Goal: Task Accomplishment & Management: Manage account settings

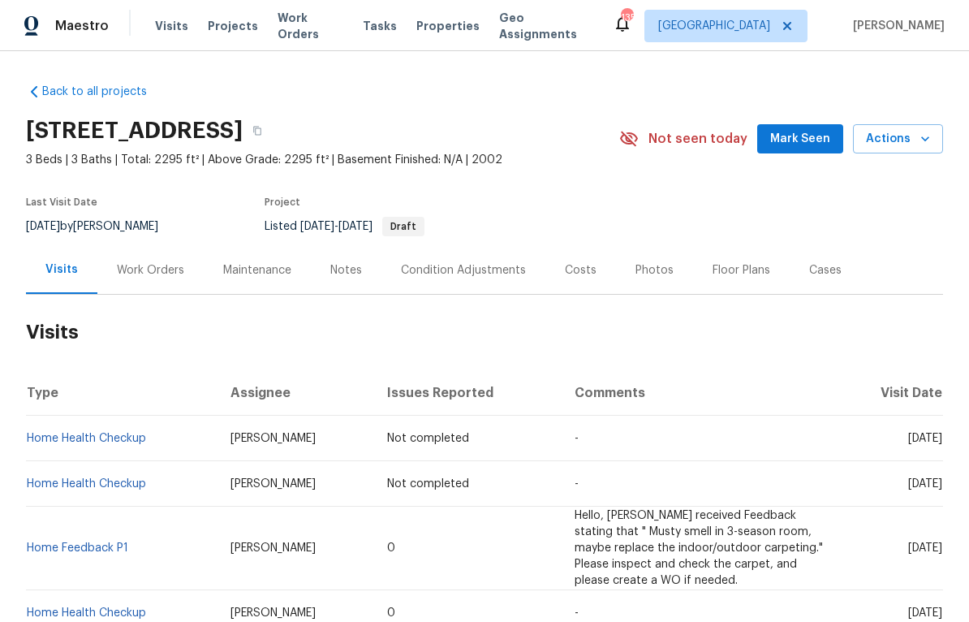
click at [165, 269] on div "Work Orders" at bounding box center [150, 270] width 67 height 16
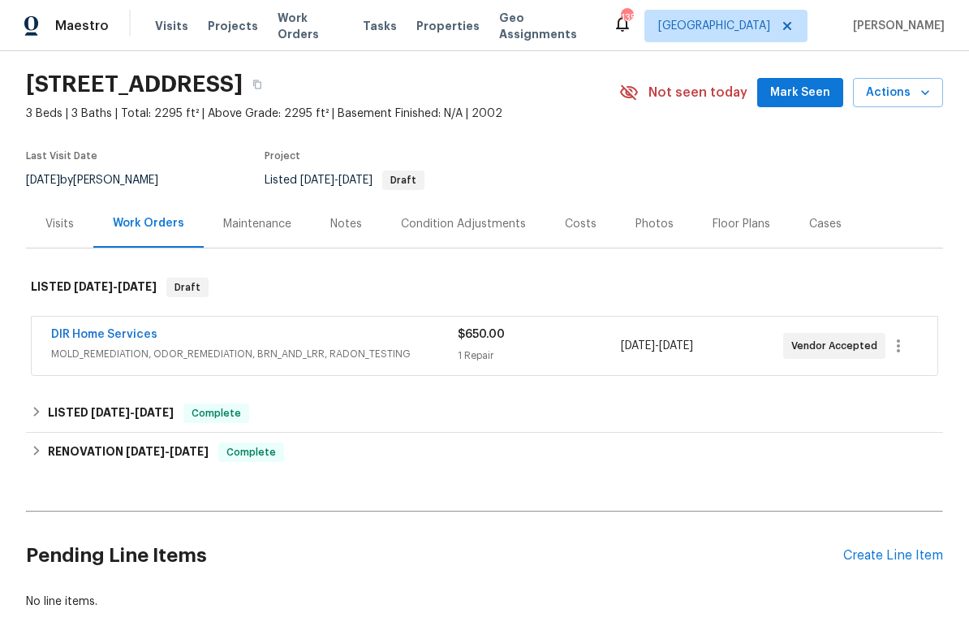
scroll to position [41, 0]
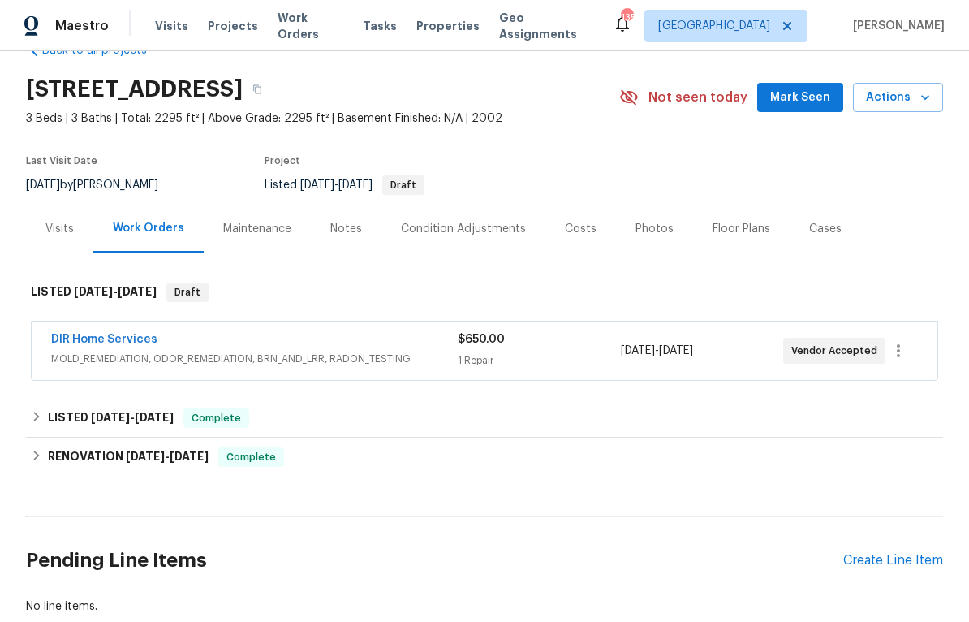
click at [84, 338] on link "DIR Home Services" at bounding box center [104, 339] width 106 height 11
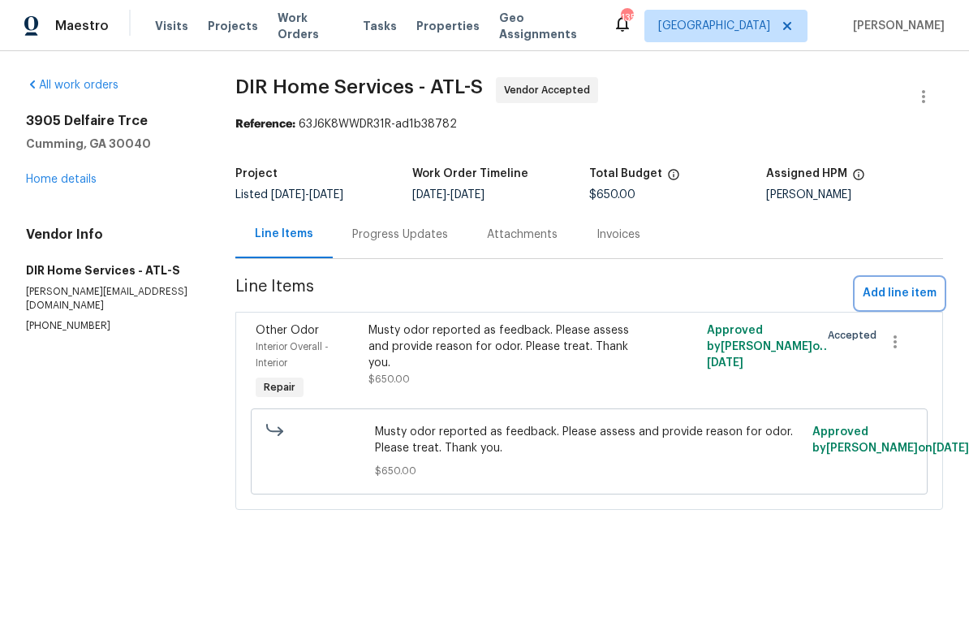
click at [895, 282] on button "Add line item" at bounding box center [899, 293] width 87 height 30
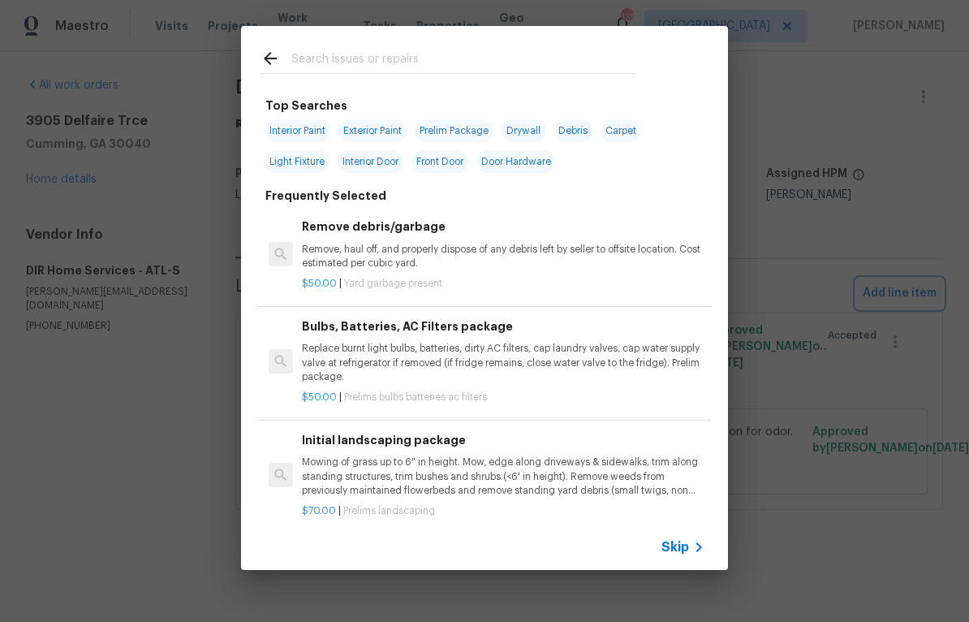
click at [874, 514] on div "Top Searches Interior Paint Exterior Paint Prelim Package Drywall Debris Carpet…" at bounding box center [484, 298] width 969 height 596
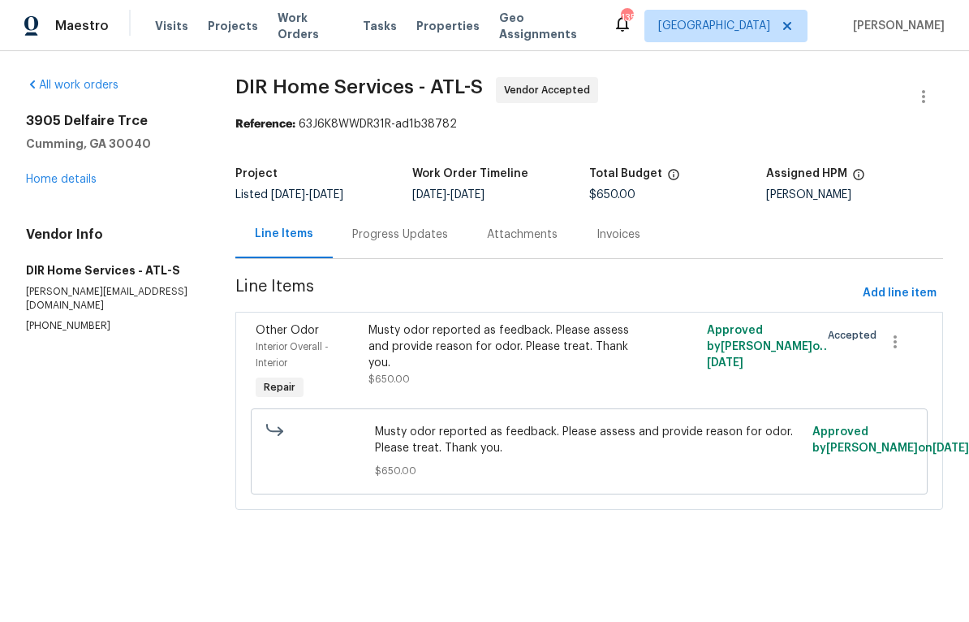
click at [55, 183] on link "Home details" at bounding box center [61, 179] width 71 height 11
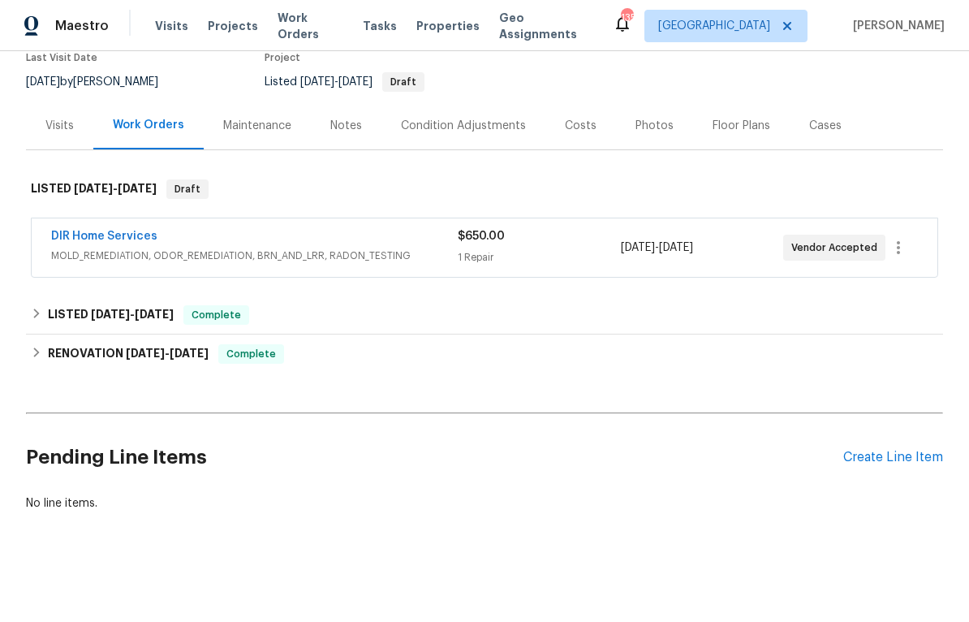
scroll to position [144, 0]
click at [875, 463] on div "Create Line Item" at bounding box center [893, 457] width 100 height 15
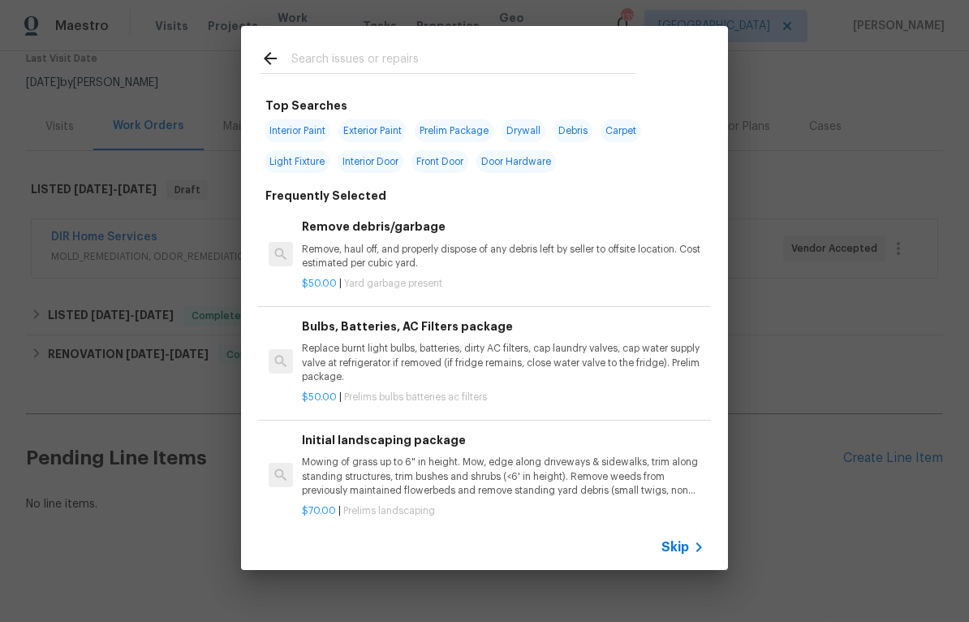
click at [323, 61] on input "text" at bounding box center [463, 61] width 344 height 24
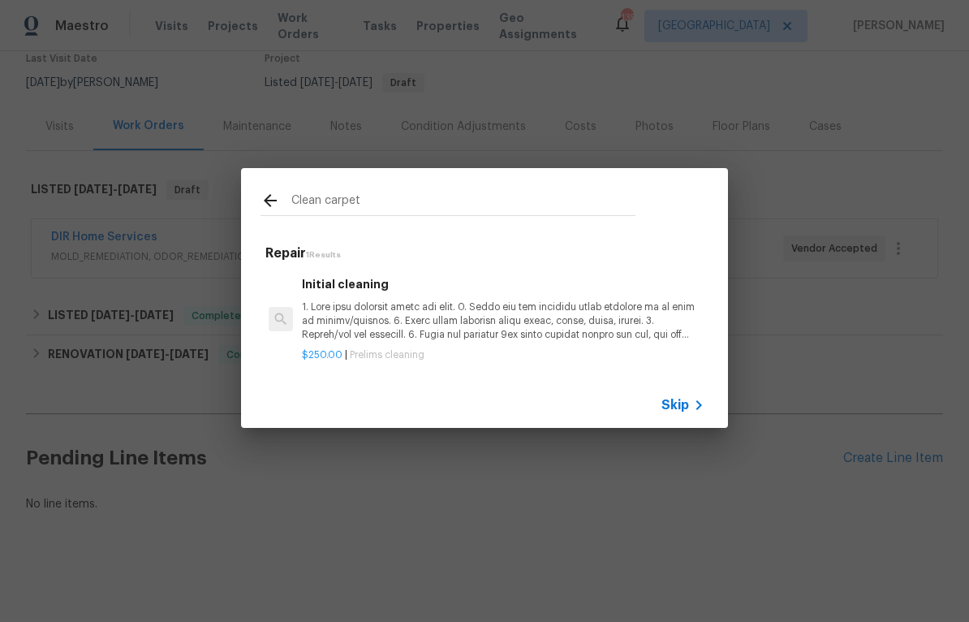
click at [329, 196] on input "Clean carpet" at bounding box center [463, 203] width 344 height 24
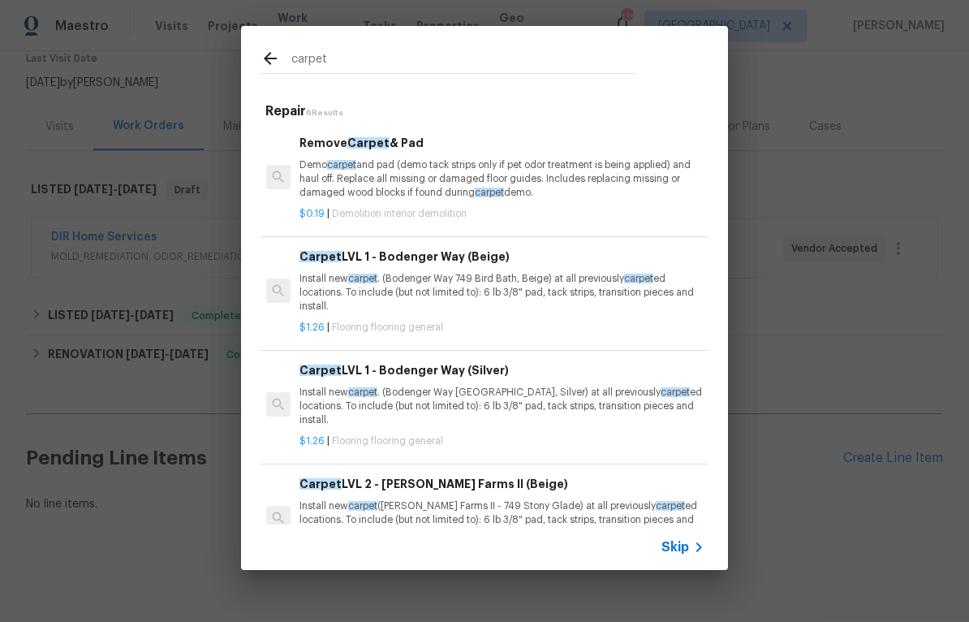
scroll to position [0, 2]
click at [342, 58] on input "carpet" at bounding box center [463, 61] width 344 height 24
type input "c"
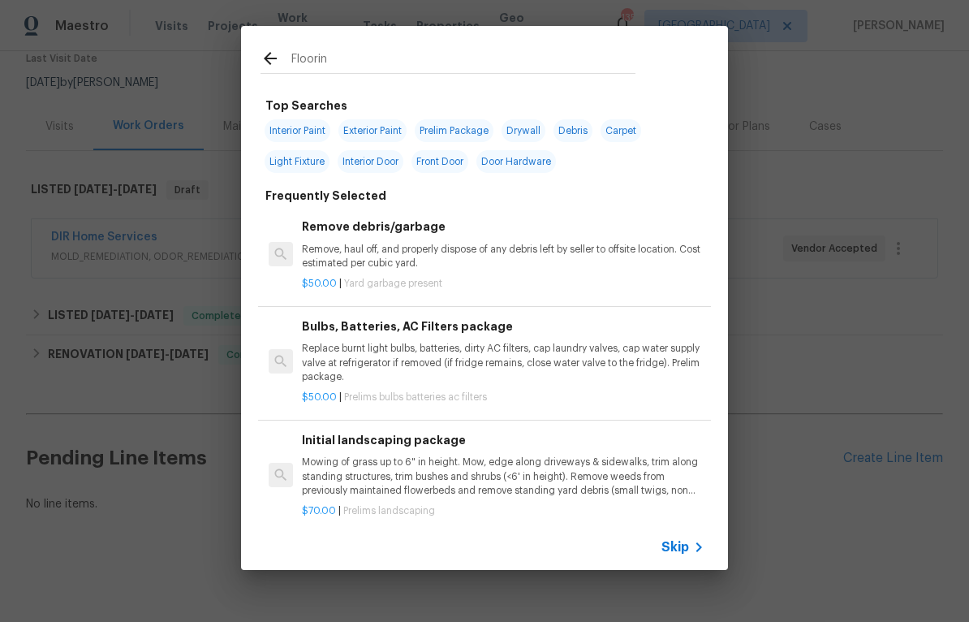
type input "Flooring"
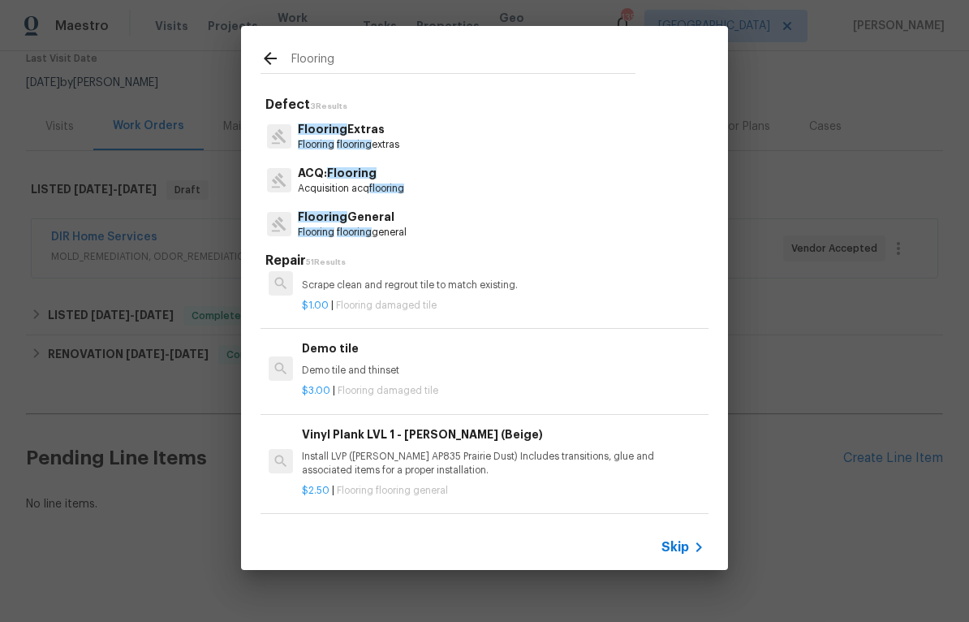
scroll to position [1188, 0]
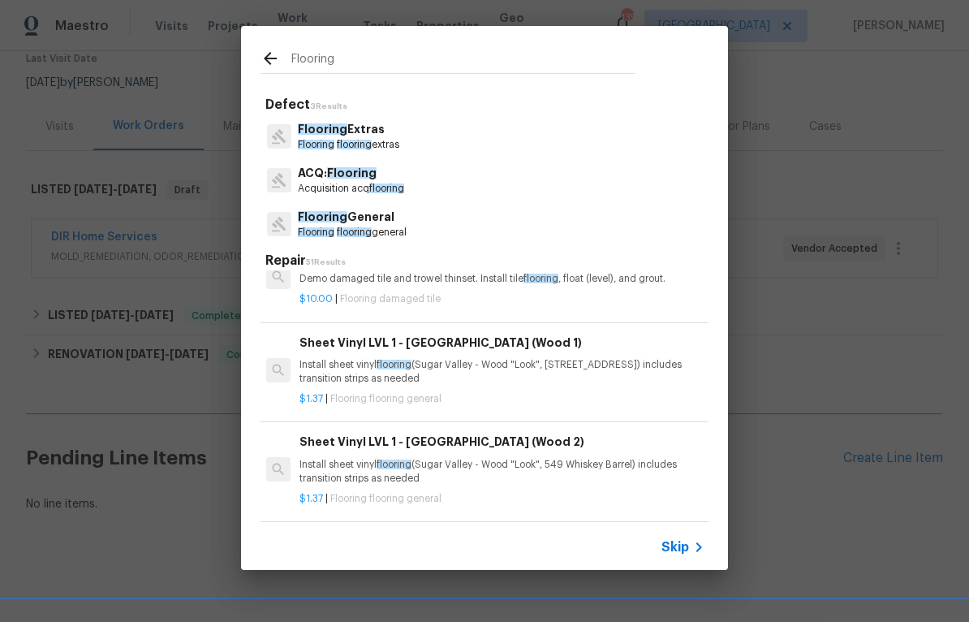
click at [338, 132] on span "Flooring" at bounding box center [323, 128] width 50 height 11
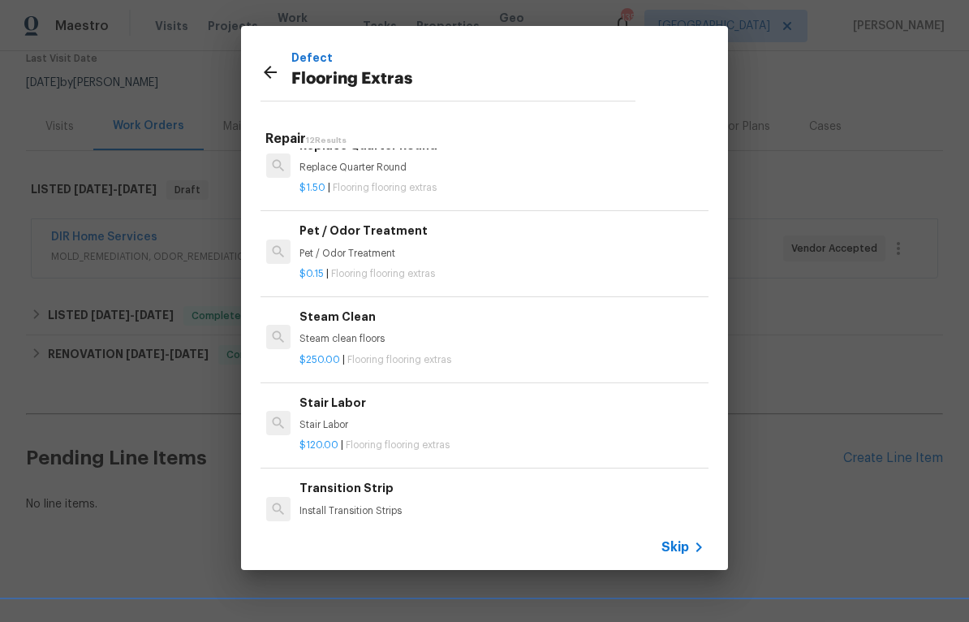
click at [347, 332] on p "Steam clean floors" at bounding box center [500, 339] width 403 height 14
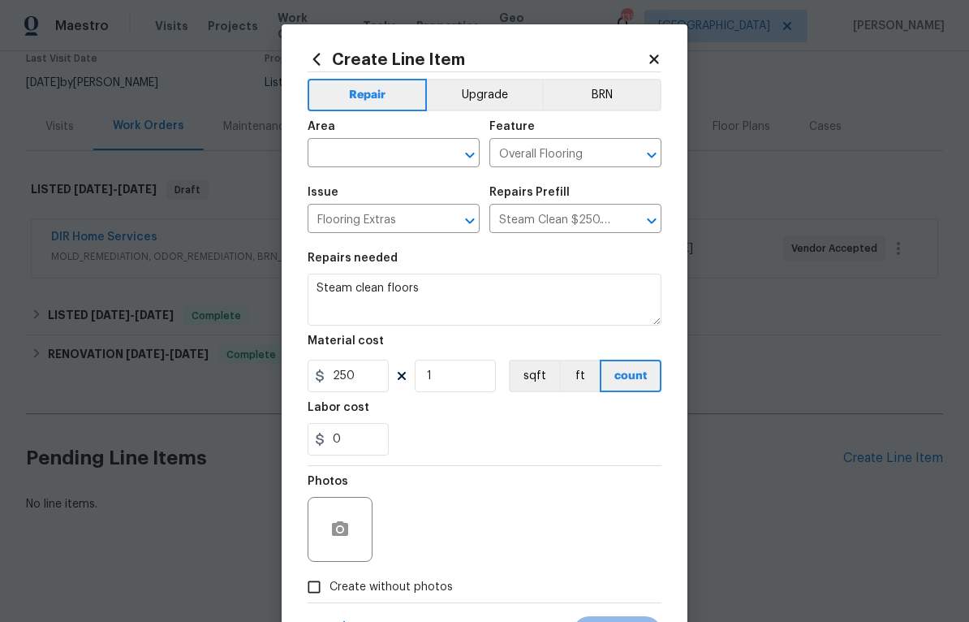
click at [342, 146] on input "text" at bounding box center [371, 154] width 127 height 25
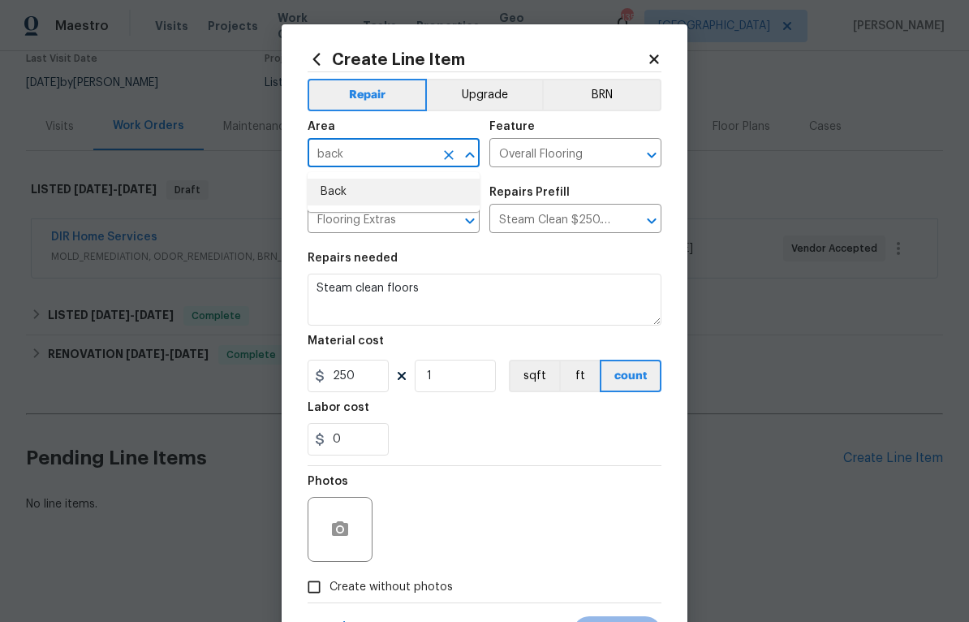
click at [333, 187] on li "Back" at bounding box center [394, 192] width 172 height 27
type input "Back"
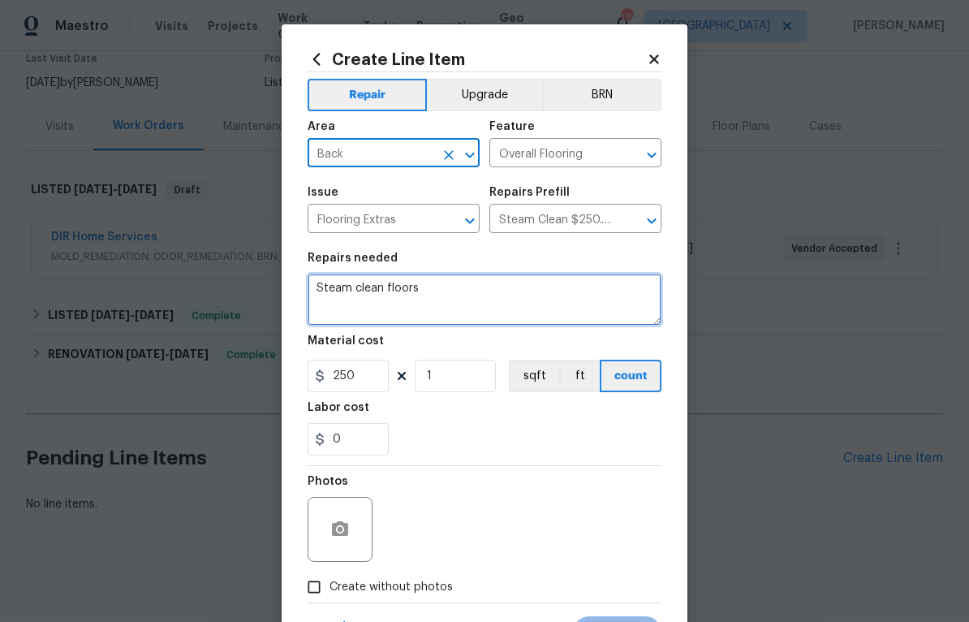
click at [416, 283] on textarea "Steam clean floors" at bounding box center [485, 299] width 354 height 52
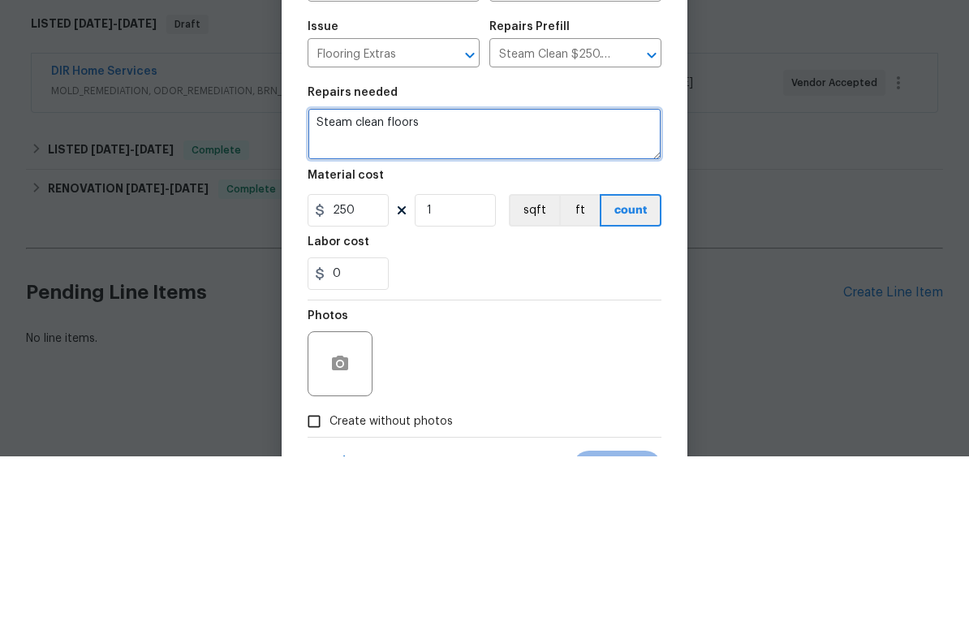
click at [415, 273] on textarea "Steam clean floors" at bounding box center [485, 299] width 354 height 52
click at [410, 273] on textarea "Steam clean floors" at bounding box center [485, 299] width 354 height 52
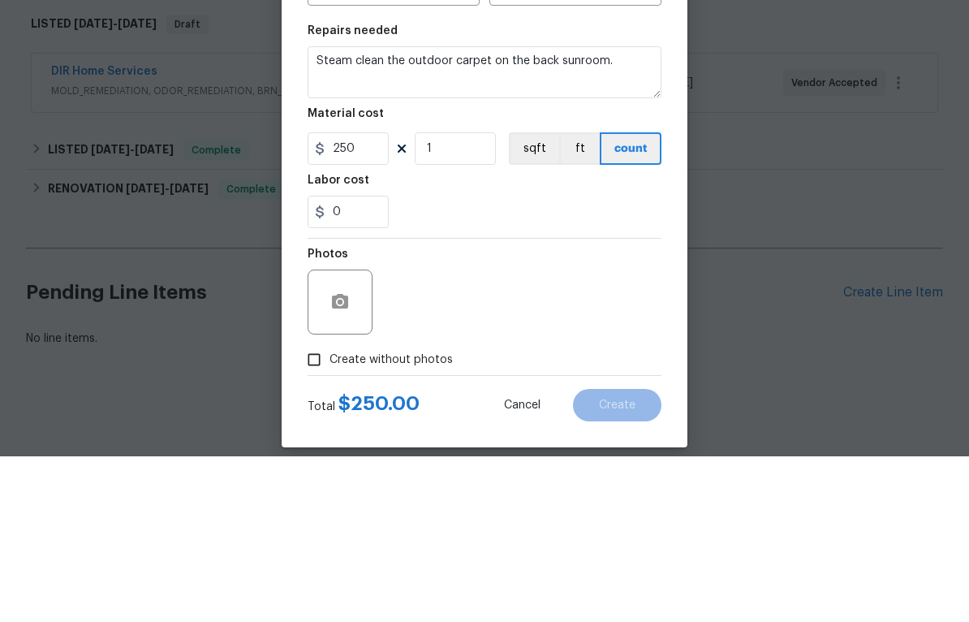
scroll to position [62, 0]
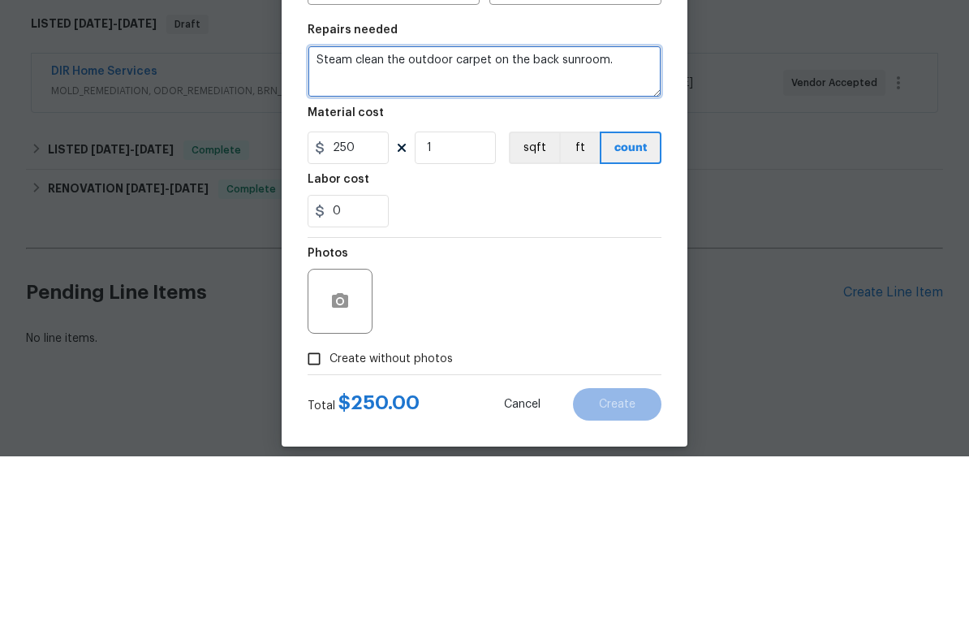
type textarea "Steam clean the outdoor carpet on the back sunroom."
click at [316, 540] on div "Total $ 250.00 Cancel Create" at bounding box center [485, 562] width 354 height 45
click at [319, 540] on div "Total $ 250.00 Cancel Create" at bounding box center [485, 562] width 354 height 45
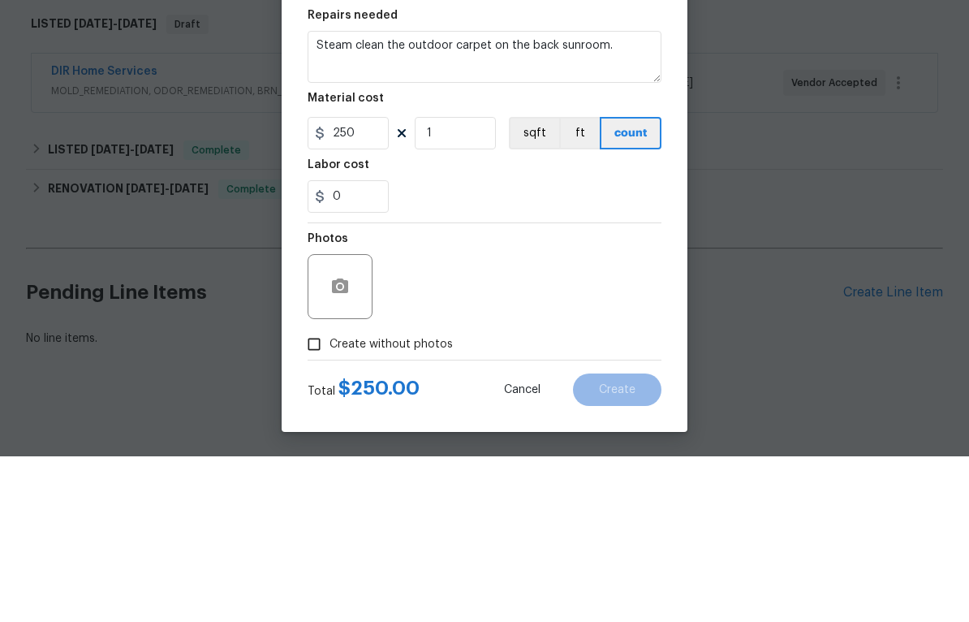
scroll to position [80, 0]
click at [319, 526] on div "Total $ 250.00 Cancel Create" at bounding box center [485, 548] width 354 height 45
click at [317, 526] on div "Total $ 250.00 Cancel Create" at bounding box center [485, 548] width 354 height 45
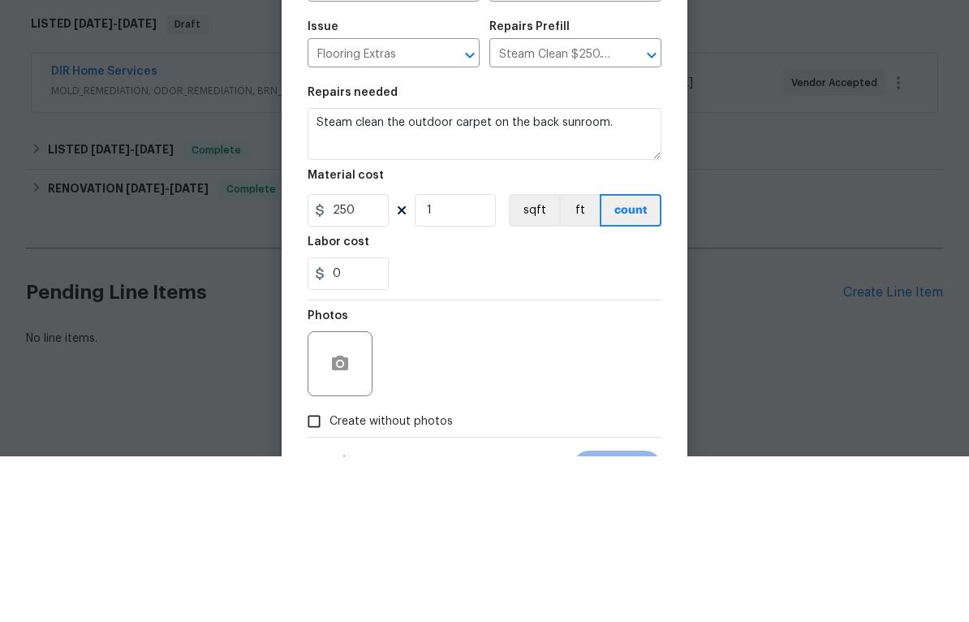
scroll to position [0, 0]
click at [597, 466] on div "Photos" at bounding box center [485, 518] width 354 height 105
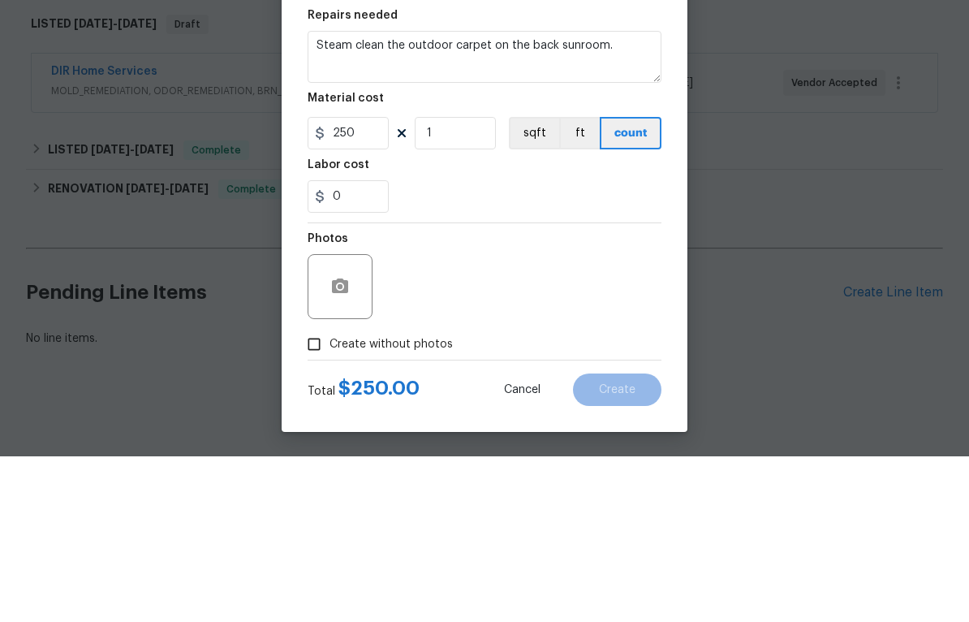
scroll to position [80, 0]
click at [313, 526] on div "Total $ 250.00 Cancel Create" at bounding box center [485, 548] width 354 height 45
click at [299, 497] on input "Create without photos" at bounding box center [314, 509] width 31 height 31
checkbox input "true"
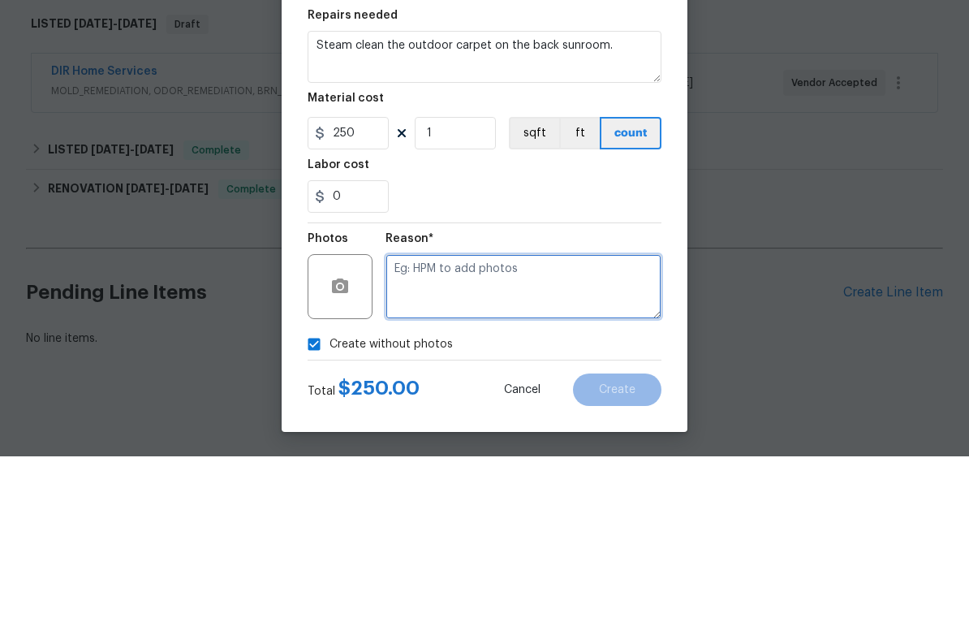
click at [596, 438] on textarea at bounding box center [523, 452] width 276 height 65
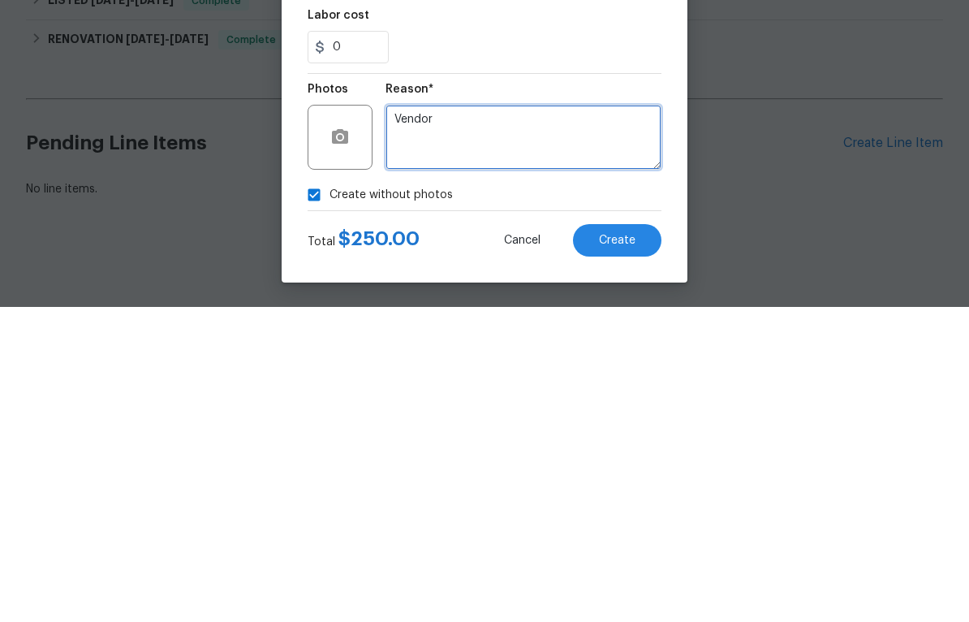
type textarea "Vendor"
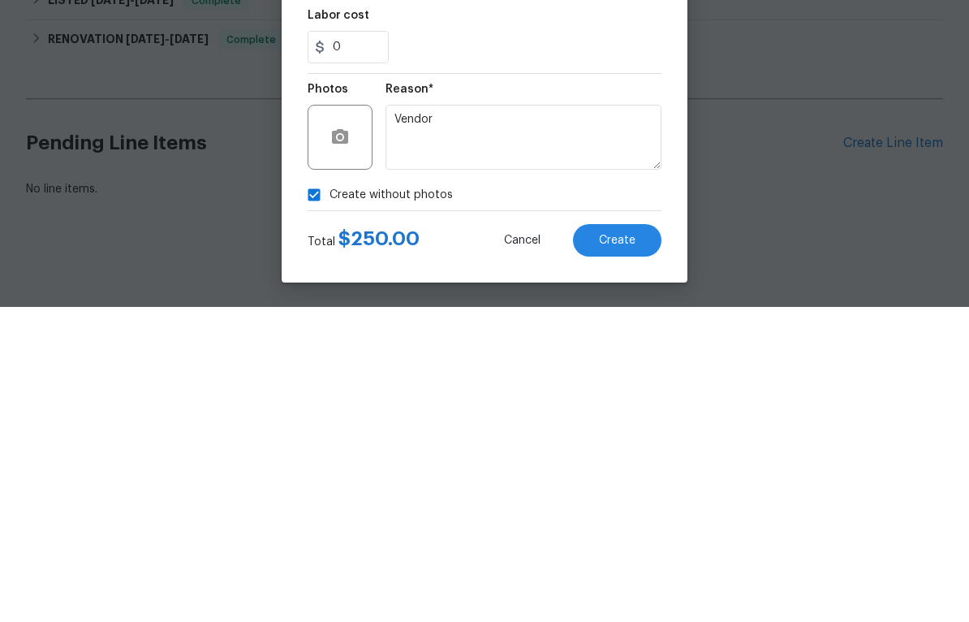
click at [624, 549] on span "Create" at bounding box center [617, 555] width 37 height 12
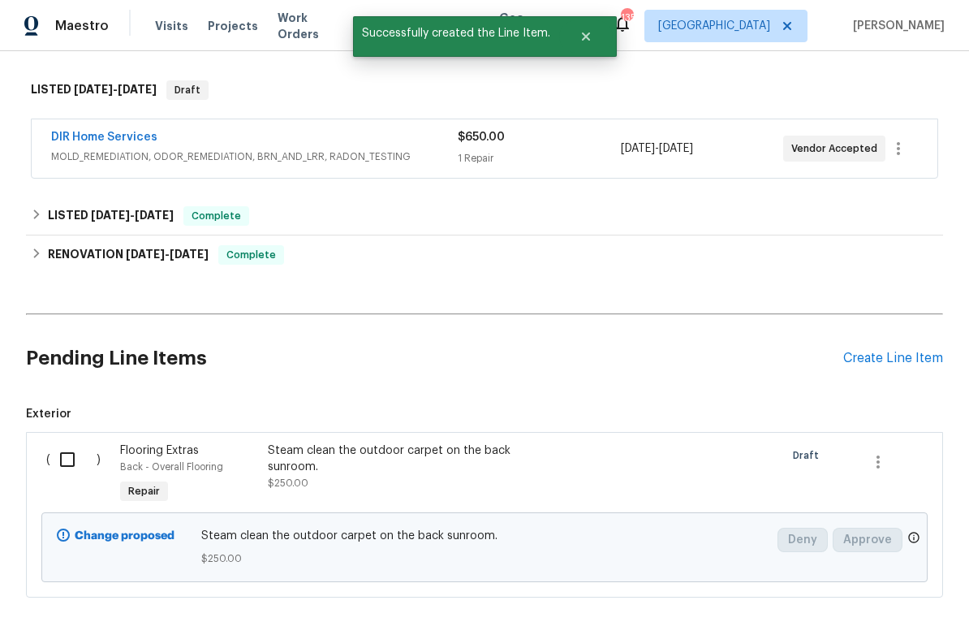
scroll to position [248, 0]
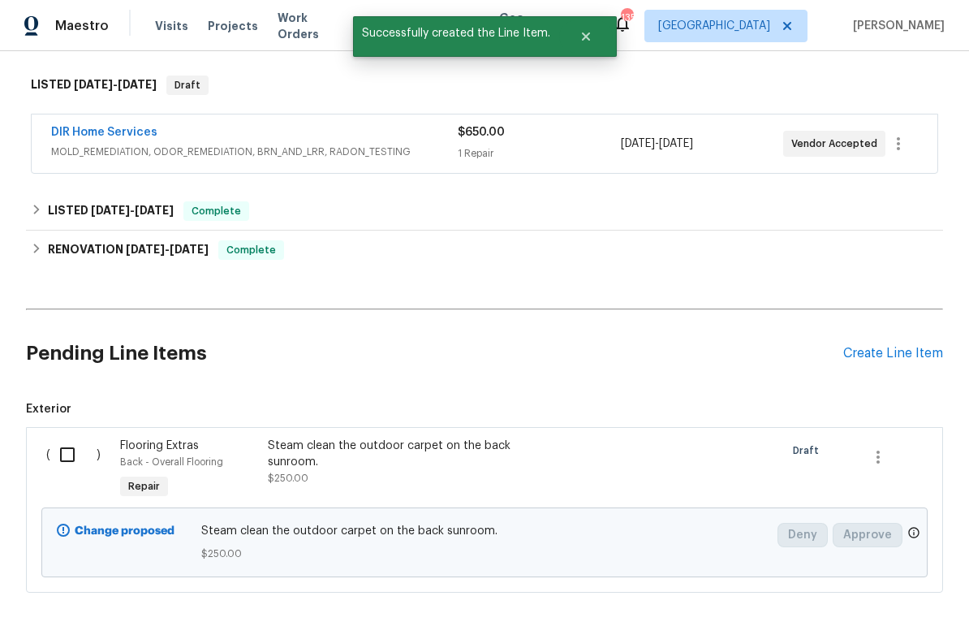
click at [67, 461] on input "checkbox" at bounding box center [73, 454] width 46 height 34
checkbox input "true"
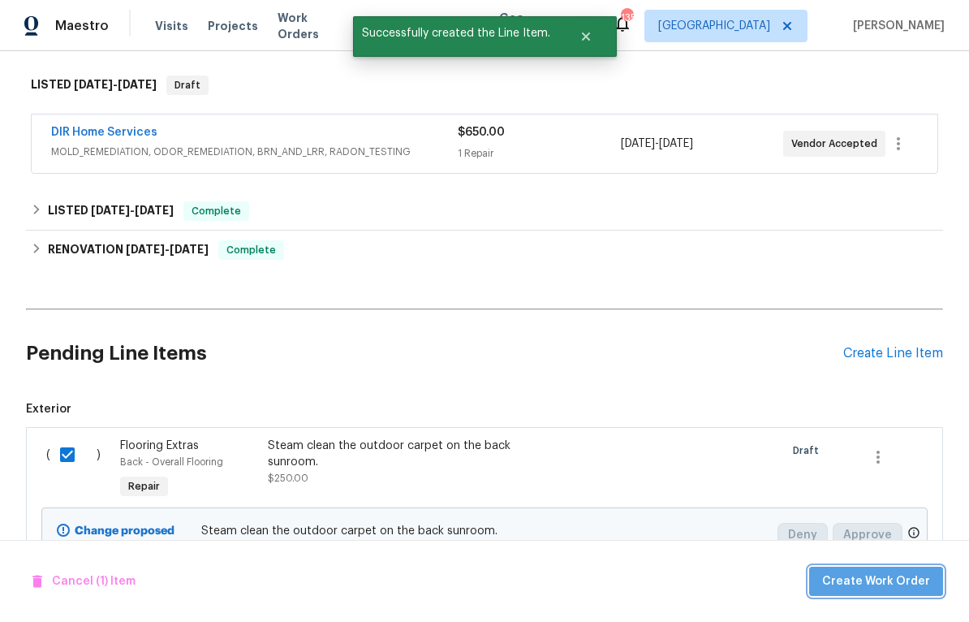
click at [889, 584] on span "Create Work Order" at bounding box center [876, 581] width 108 height 20
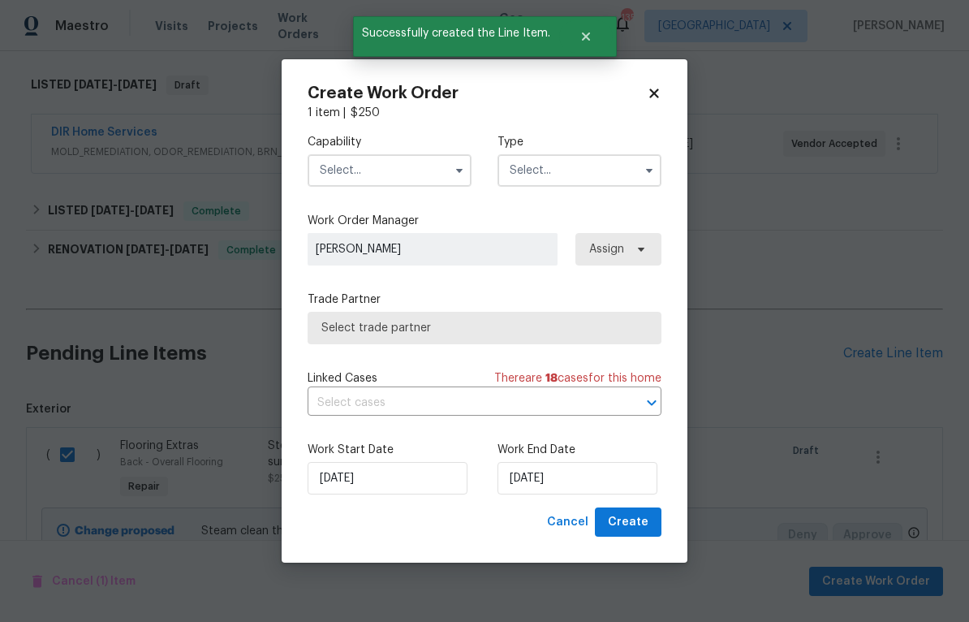
click at [355, 166] on input "text" at bounding box center [390, 170] width 164 height 32
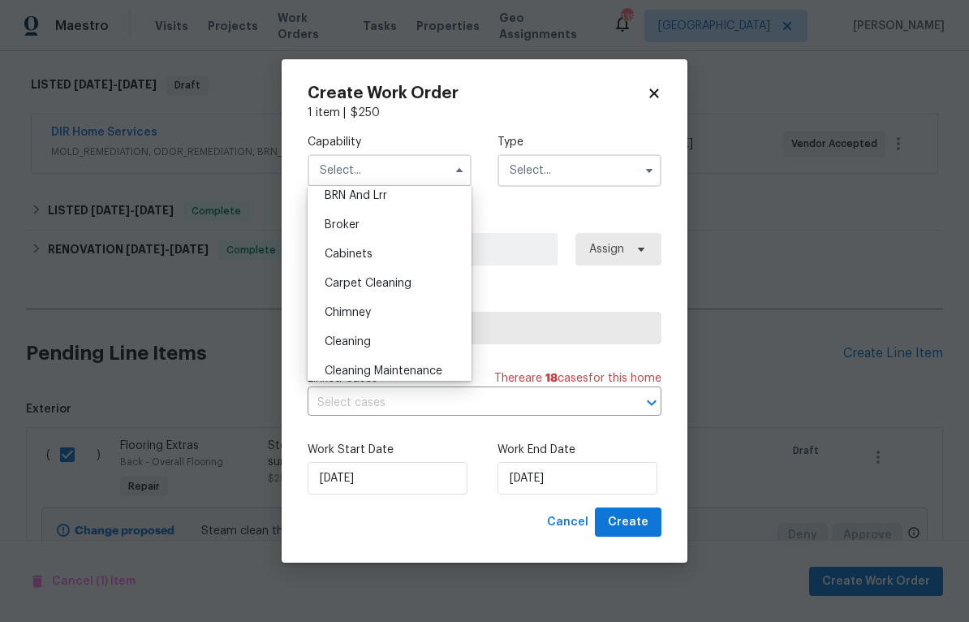
scroll to position [88, 0]
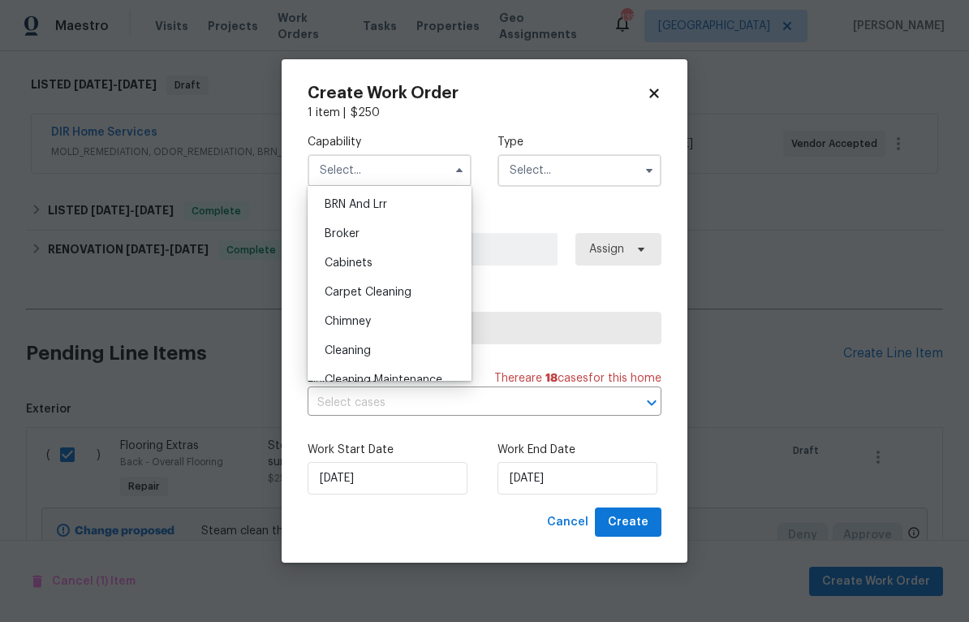
click at [338, 285] on div "Carpet Cleaning" at bounding box center [390, 292] width 156 height 29
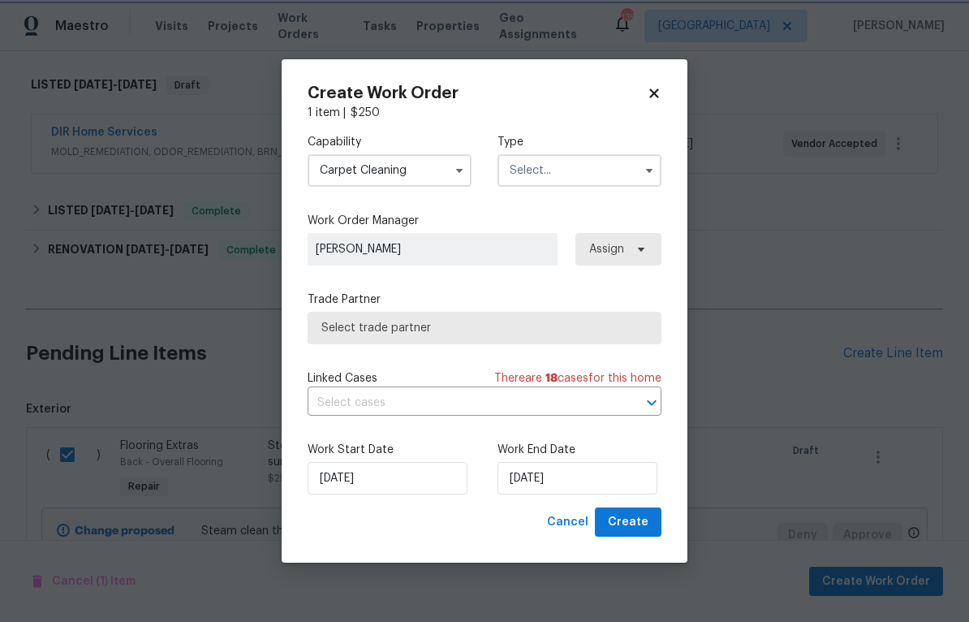
type input "Carpet Cleaning"
click at [629, 168] on input "text" at bounding box center [579, 170] width 164 height 32
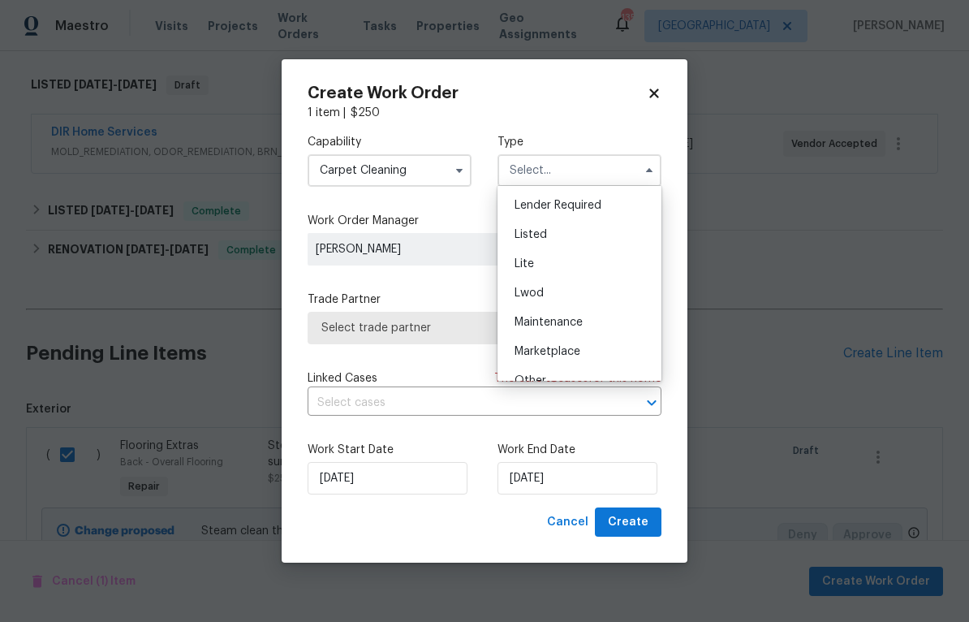
scroll to position [139, 0]
click at [594, 237] on div "Listed" at bounding box center [580, 240] width 156 height 29
type input "Listed"
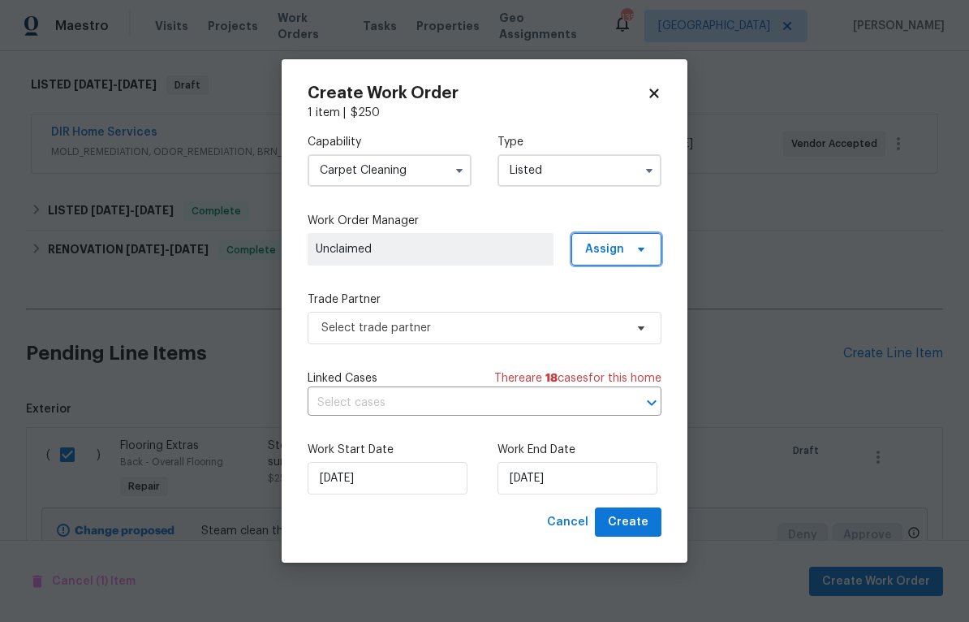
click at [617, 245] on span "Assign" at bounding box center [604, 249] width 39 height 16
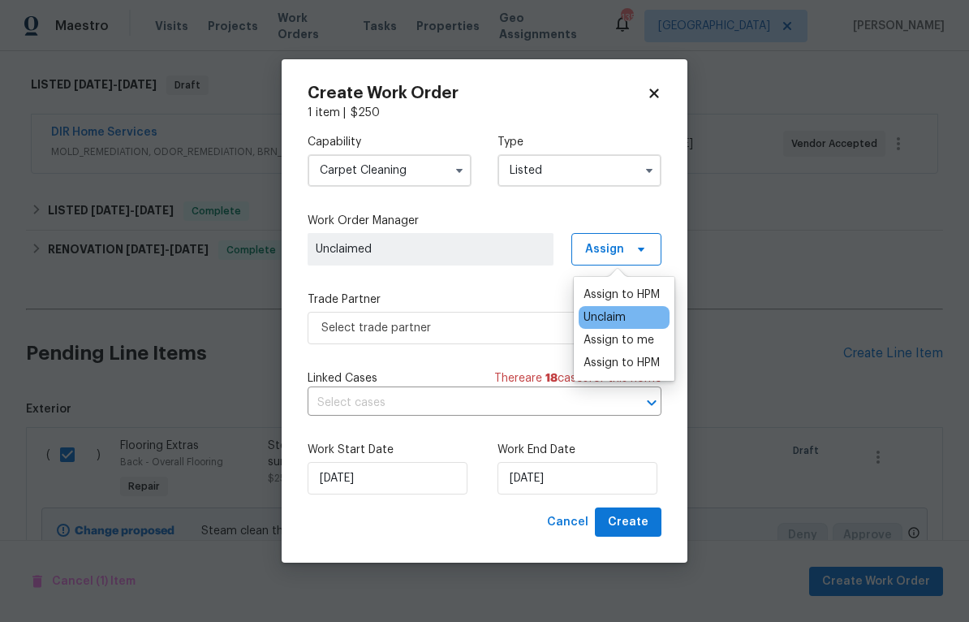
click at [644, 287] on div "Assign to HPM" at bounding box center [621, 294] width 76 height 16
click at [628, 289] on div "Assign to HPM" at bounding box center [621, 294] width 76 height 16
click at [612, 289] on div "Assign to HPM" at bounding box center [621, 294] width 76 height 16
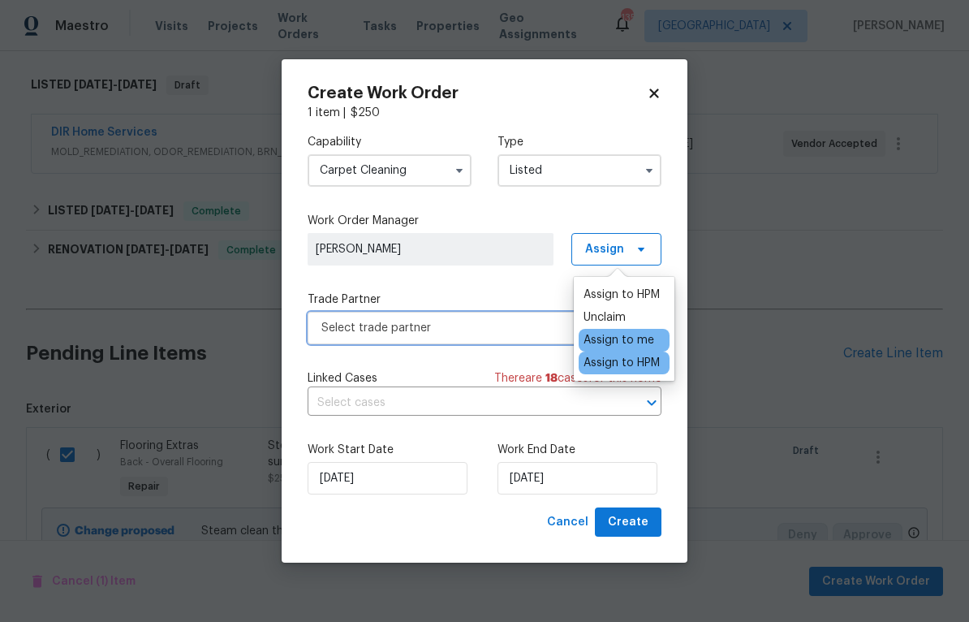
click at [521, 323] on span "Select trade partner" at bounding box center [472, 328] width 303 height 16
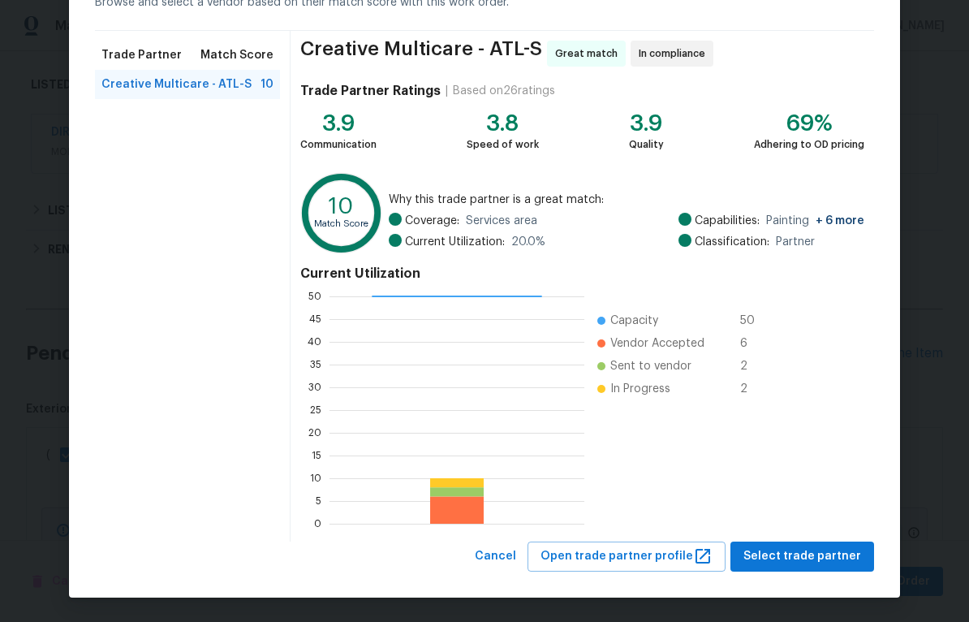
scroll to position [94, 0]
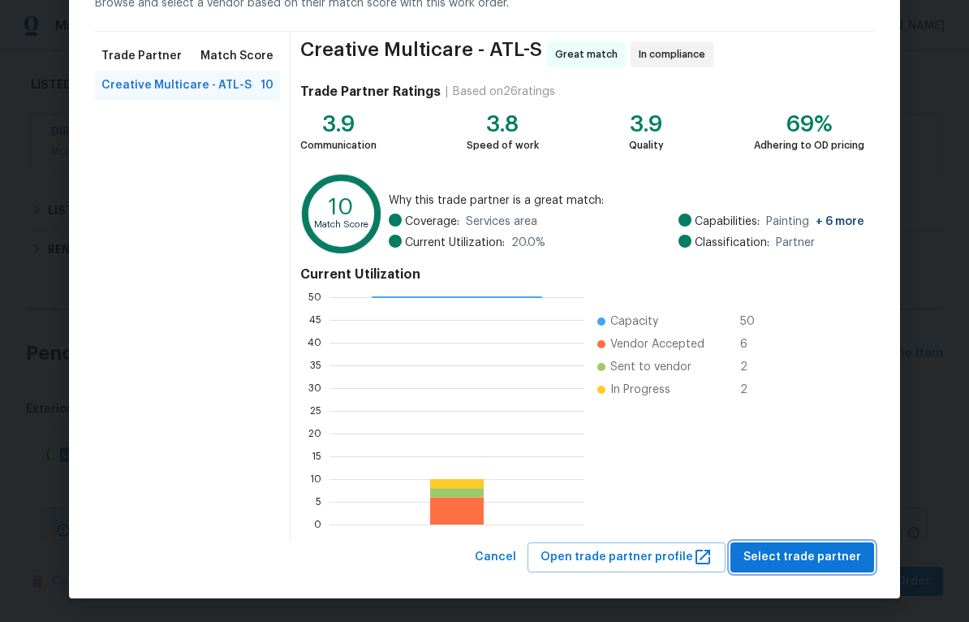
click at [801, 553] on span "Select trade partner" at bounding box center [802, 557] width 118 height 20
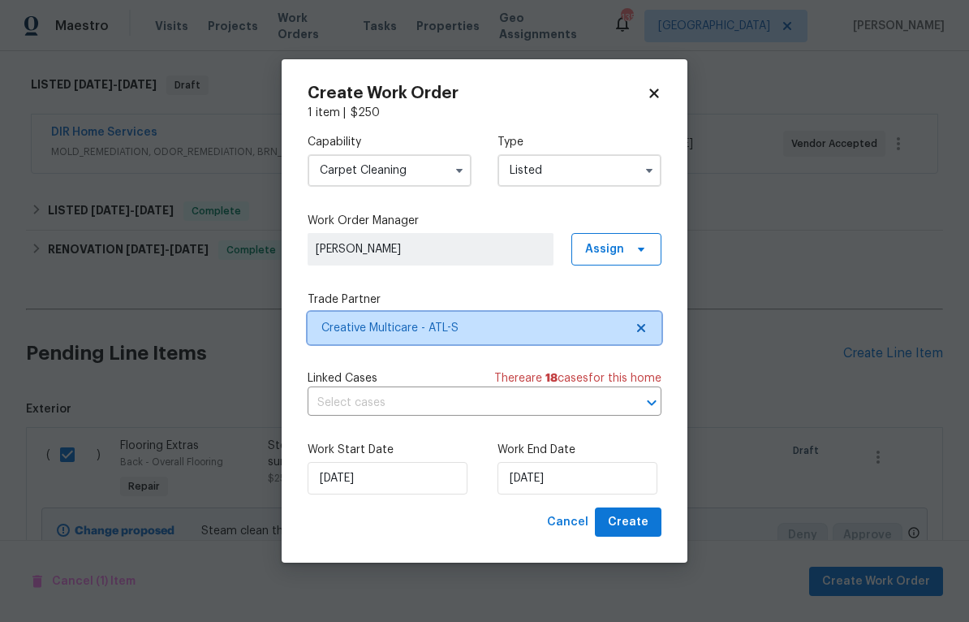
scroll to position [0, 0]
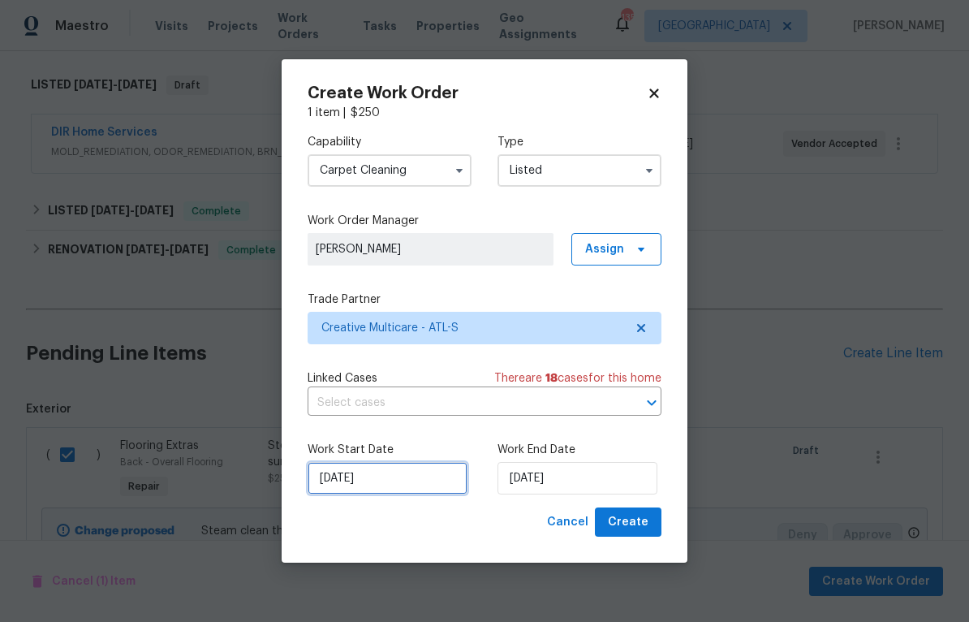
click at [347, 479] on input "[DATE]" at bounding box center [388, 478] width 160 height 32
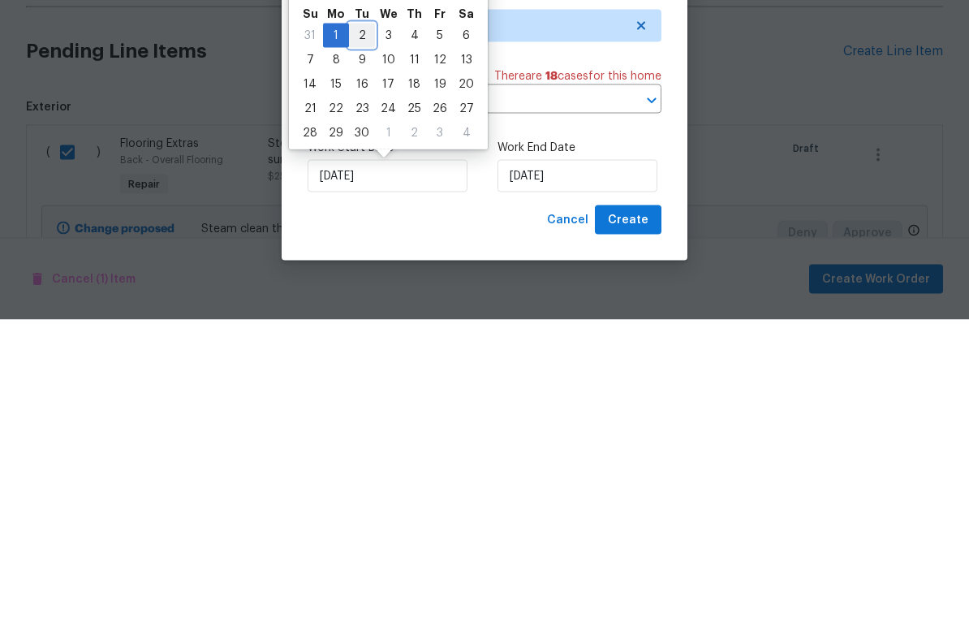
click at [363, 326] on div "2" at bounding box center [362, 337] width 26 height 23
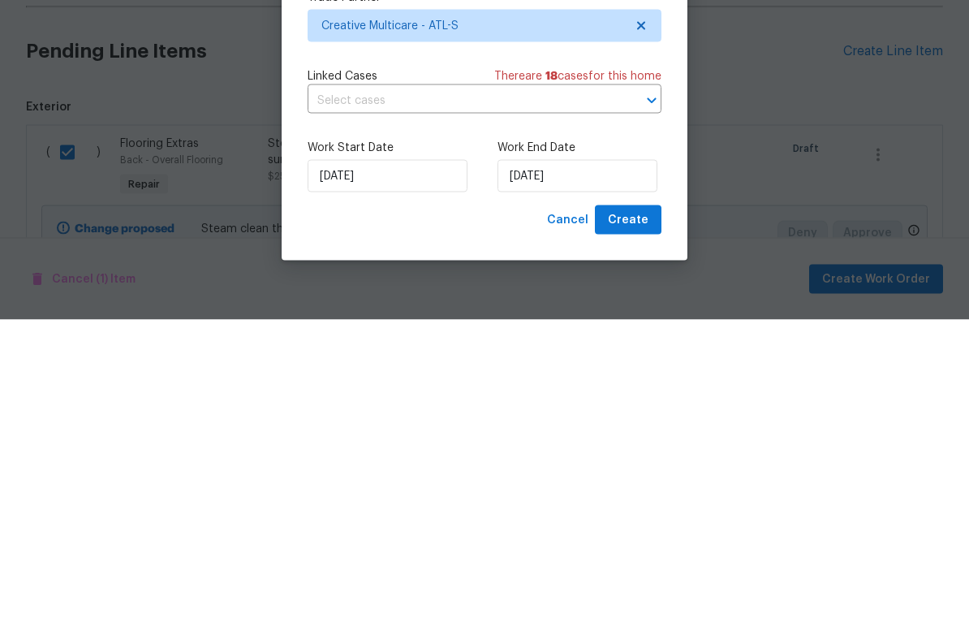
type input "[DATE]"
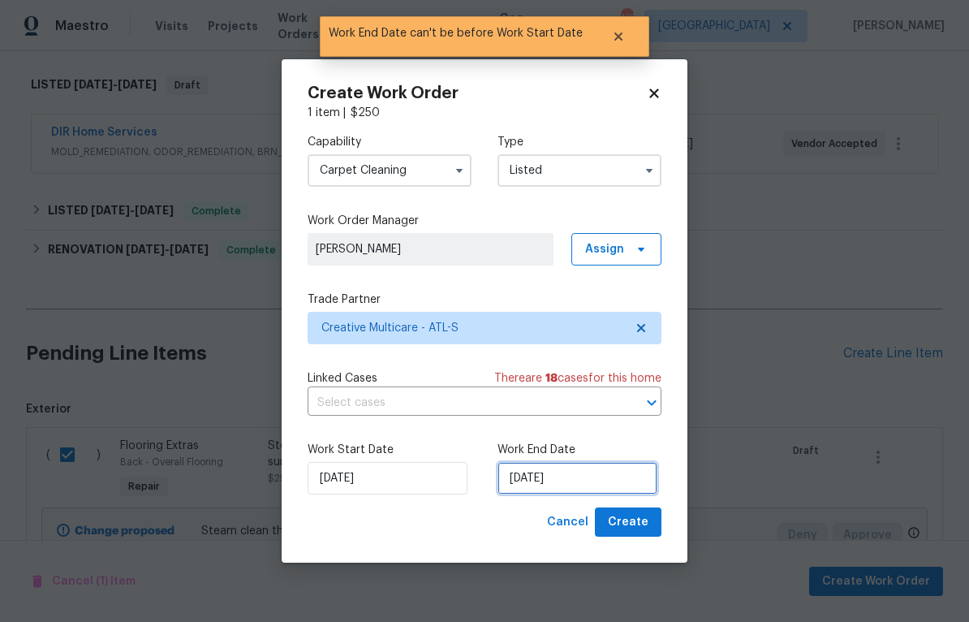
click at [617, 483] on input "[DATE]" at bounding box center [577, 478] width 160 height 32
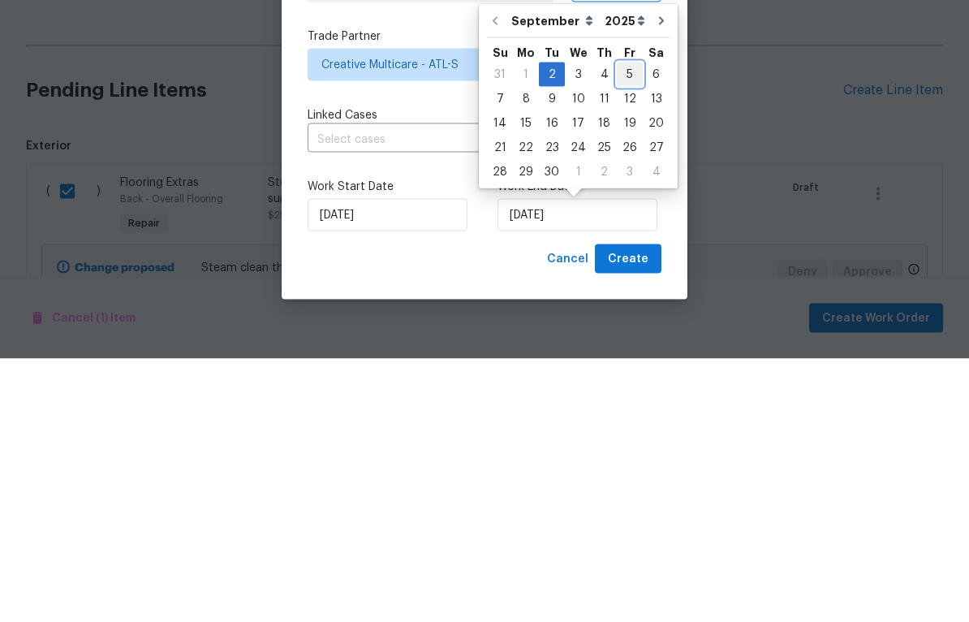
click at [623, 326] on div "5" at bounding box center [630, 337] width 26 height 23
type input "[DATE]"
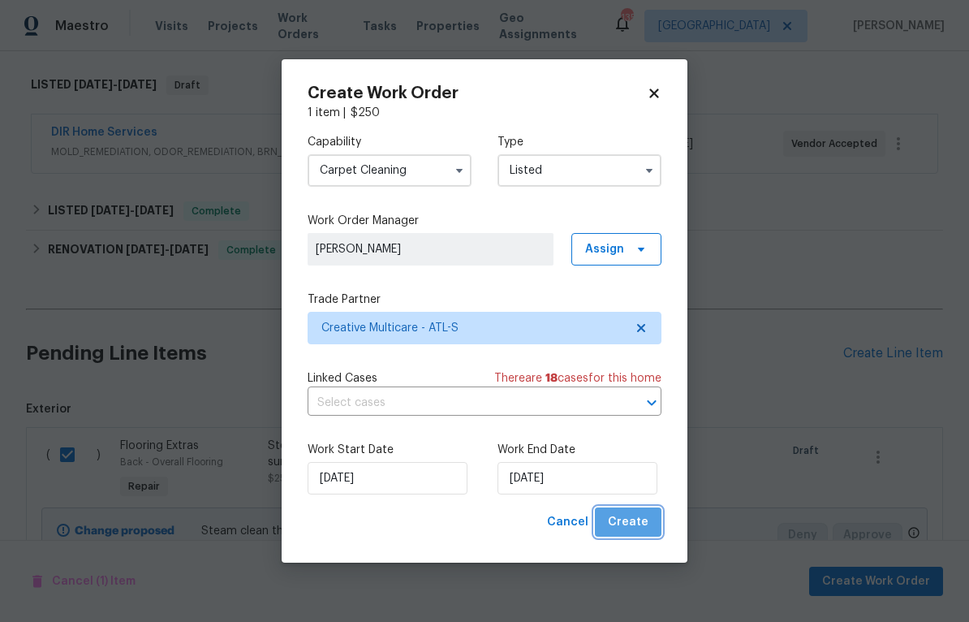
click at [653, 523] on button "Create" at bounding box center [628, 522] width 67 height 30
checkbox input "false"
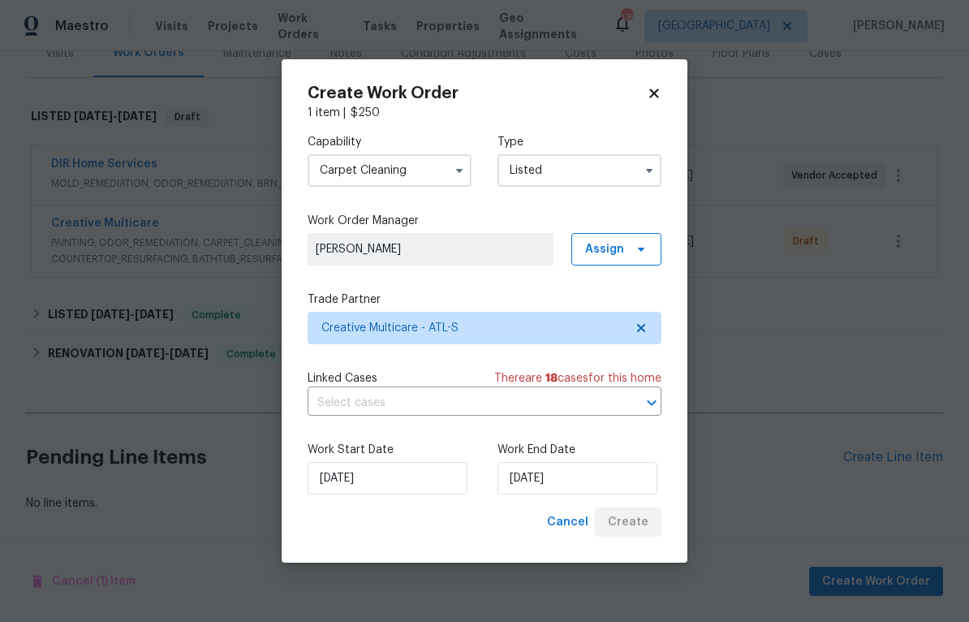
scroll to position [216, 0]
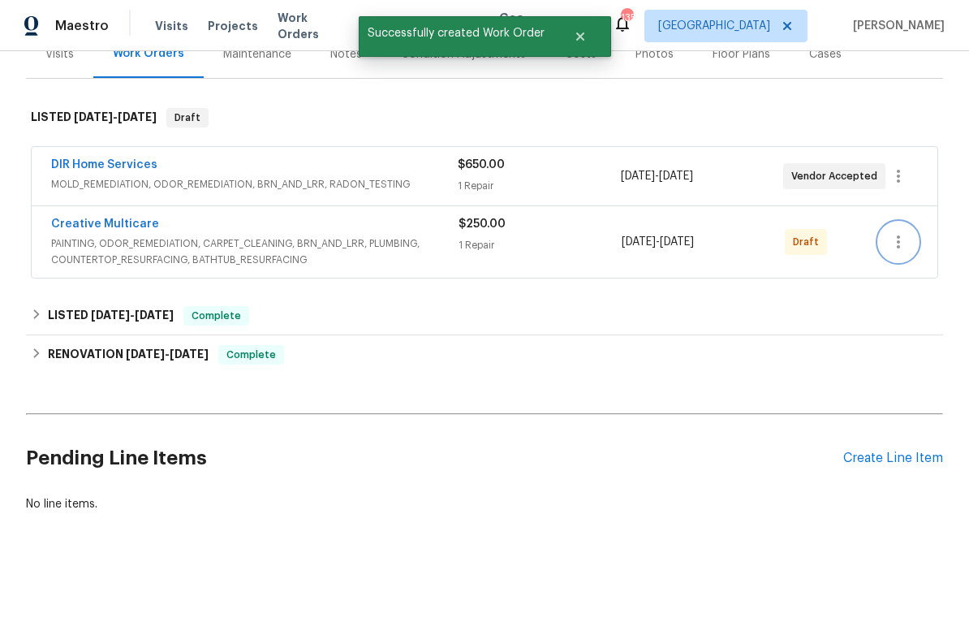
click at [903, 239] on icon "button" at bounding box center [898, 241] width 19 height 19
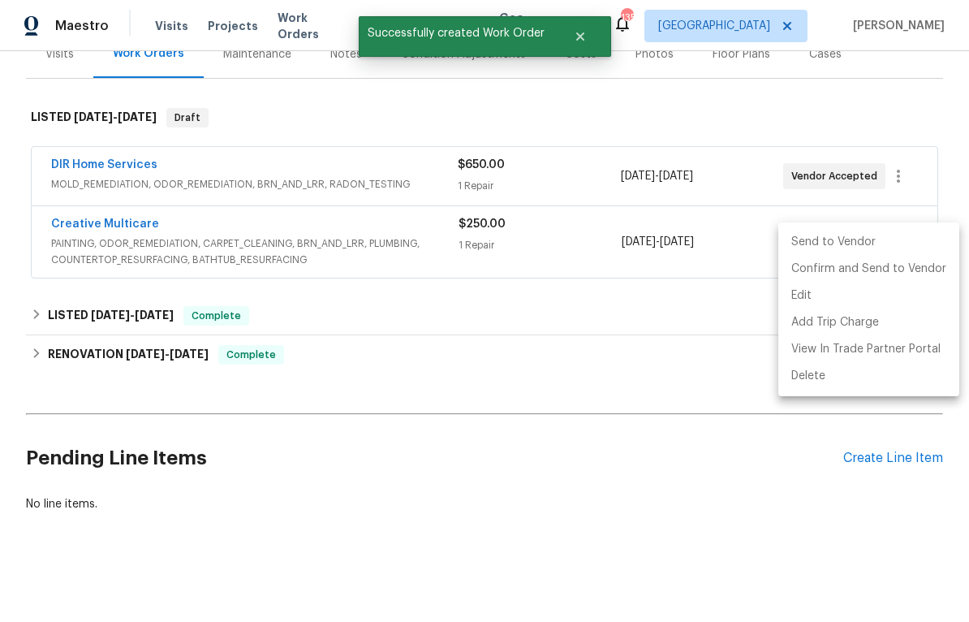
click at [872, 242] on li "Send to Vendor" at bounding box center [868, 242] width 181 height 27
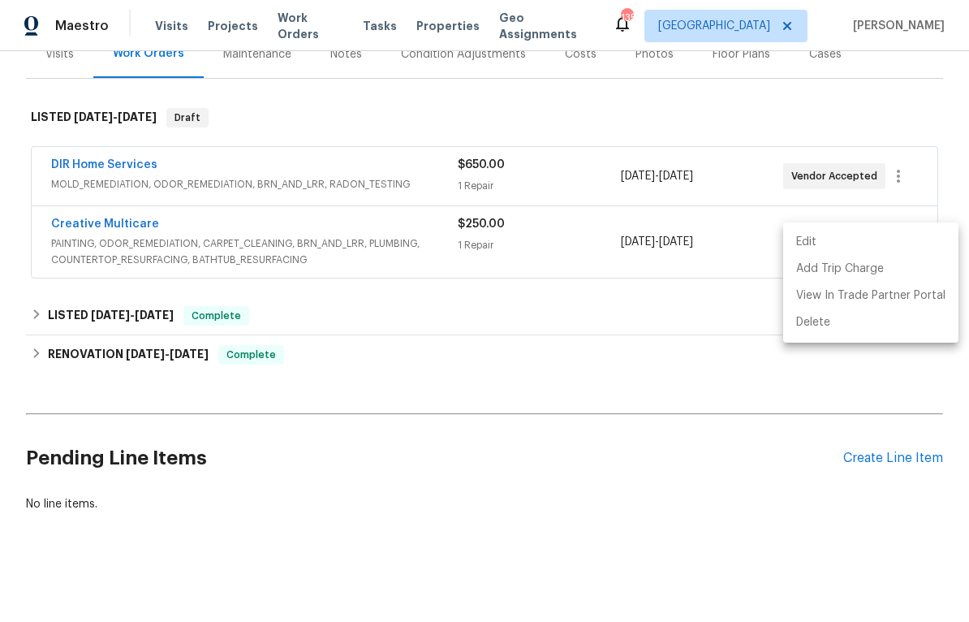
click at [97, 158] on div at bounding box center [484, 311] width 969 height 622
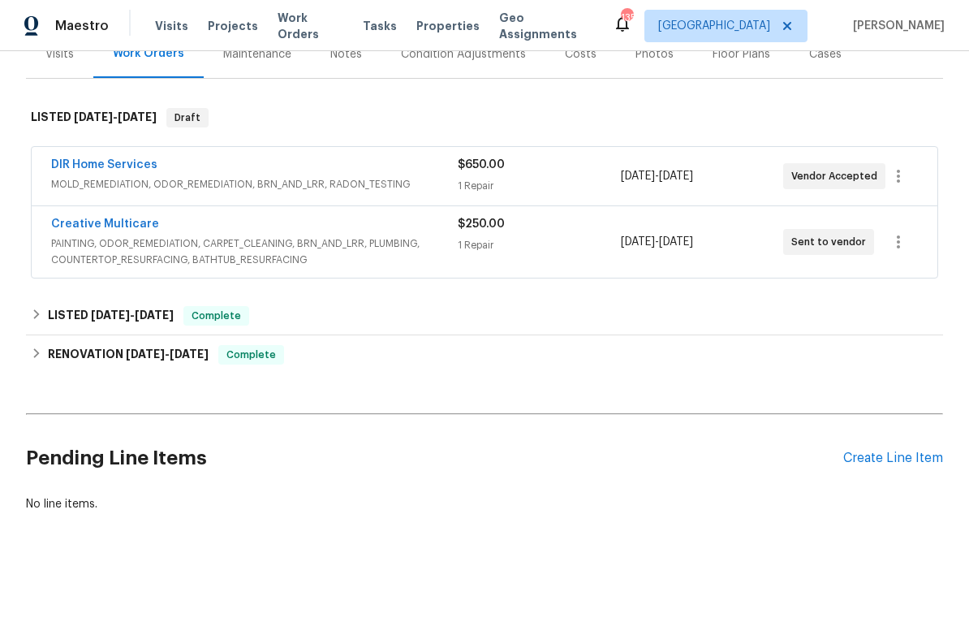
click at [96, 161] on link "DIR Home Services" at bounding box center [104, 164] width 106 height 11
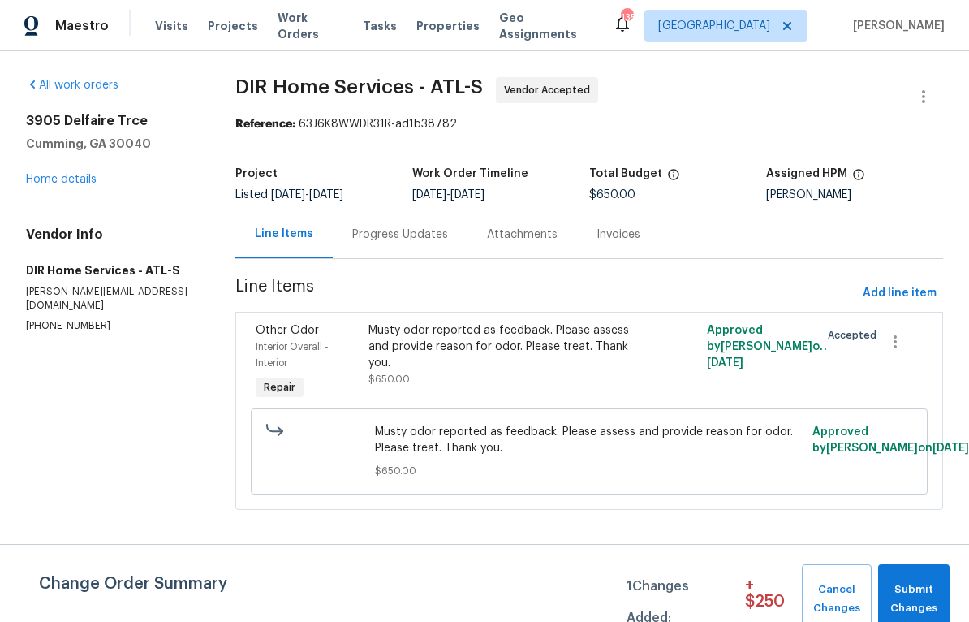
click at [375, 236] on div "Progress Updates" at bounding box center [400, 234] width 96 height 16
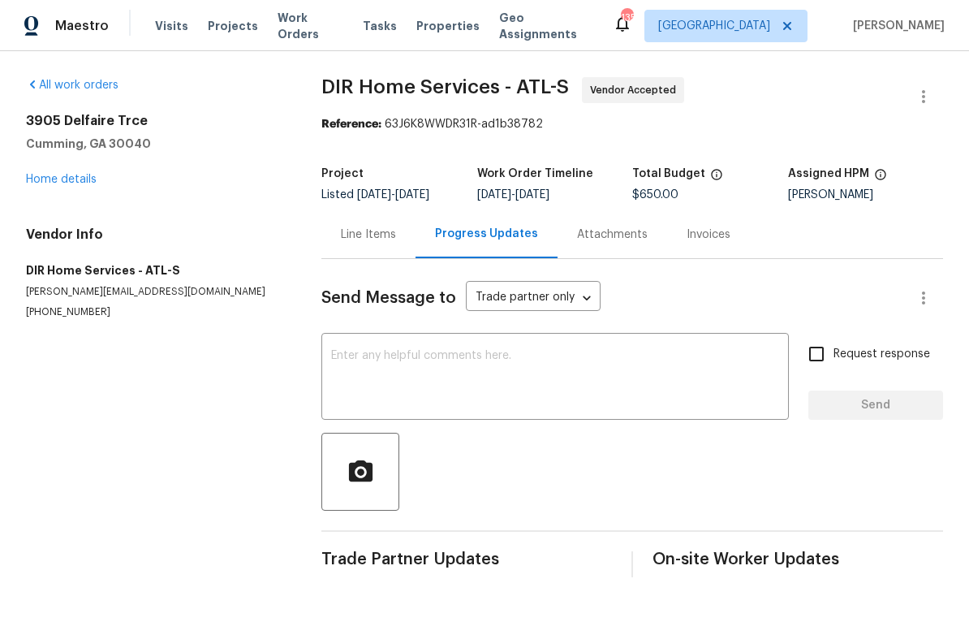
click at [347, 353] on textarea at bounding box center [555, 378] width 448 height 57
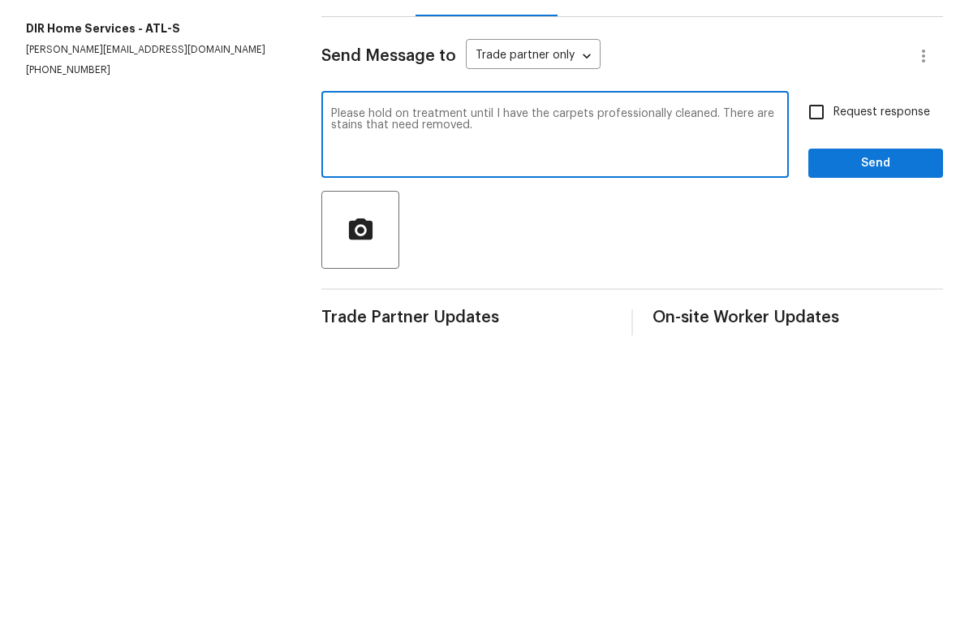
click at [707, 337] on div "Please hold on treatment until I have the carpets professionally cleaned. There…" at bounding box center [554, 378] width 467 height 83
click at [706, 350] on textarea "Please hold on treatment until I have the carpets professionally cleaned. There…" at bounding box center [555, 378] width 448 height 57
type textarea "Please hold on treatment until I have the carpets professionally cleaned on the…"
click at [820, 337] on input "Request response" at bounding box center [816, 354] width 34 height 34
checkbox input "true"
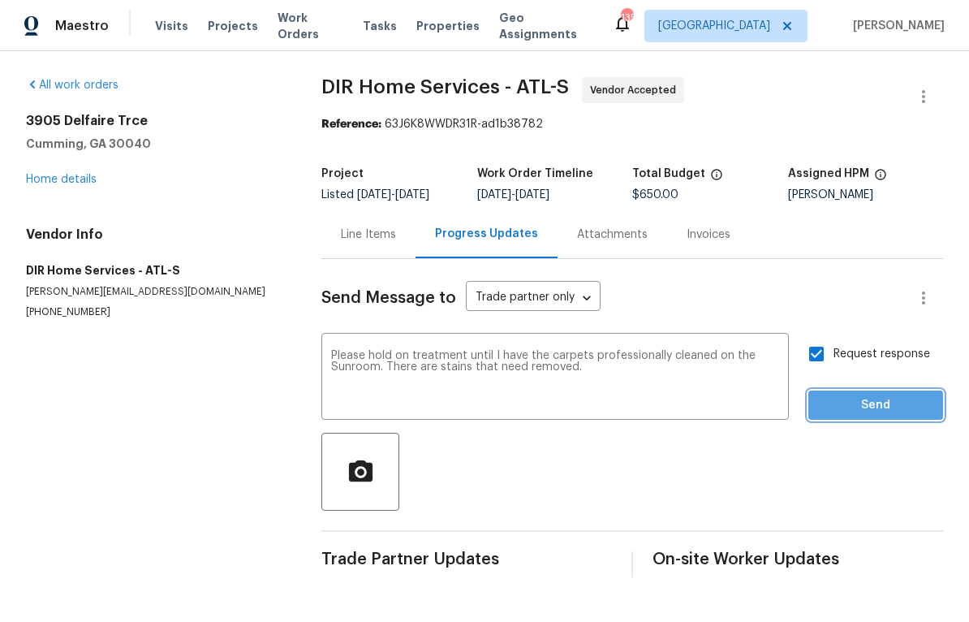
click at [860, 402] on span "Send" at bounding box center [875, 405] width 109 height 20
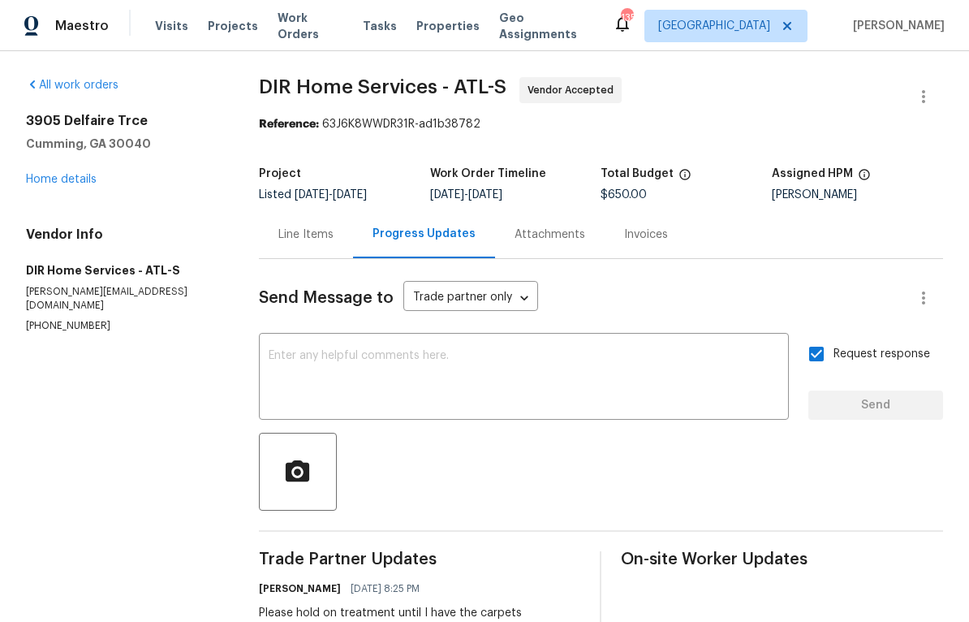
click at [67, 180] on link "Home details" at bounding box center [61, 179] width 71 height 11
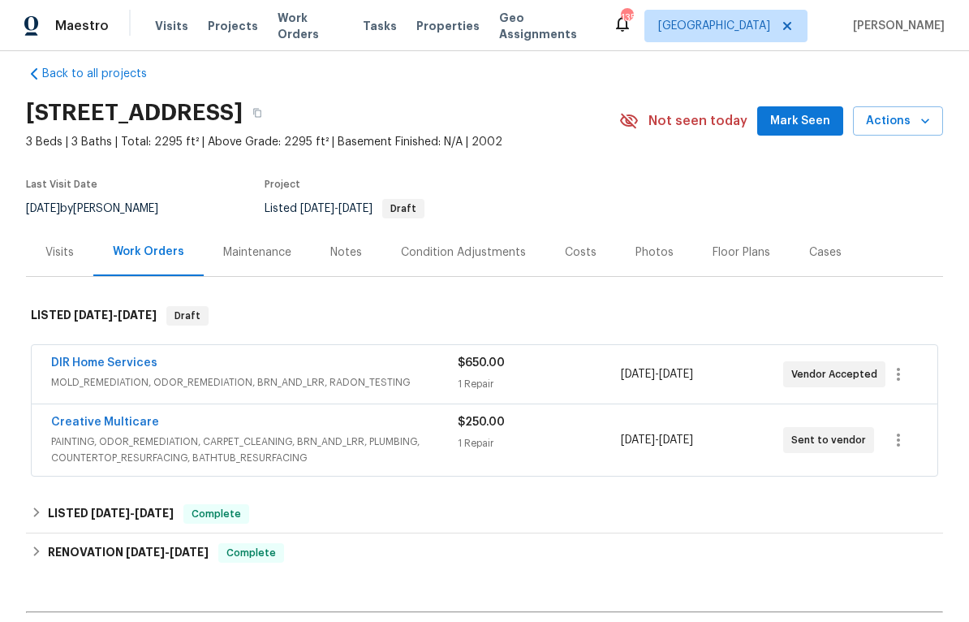
scroll to position [20, 0]
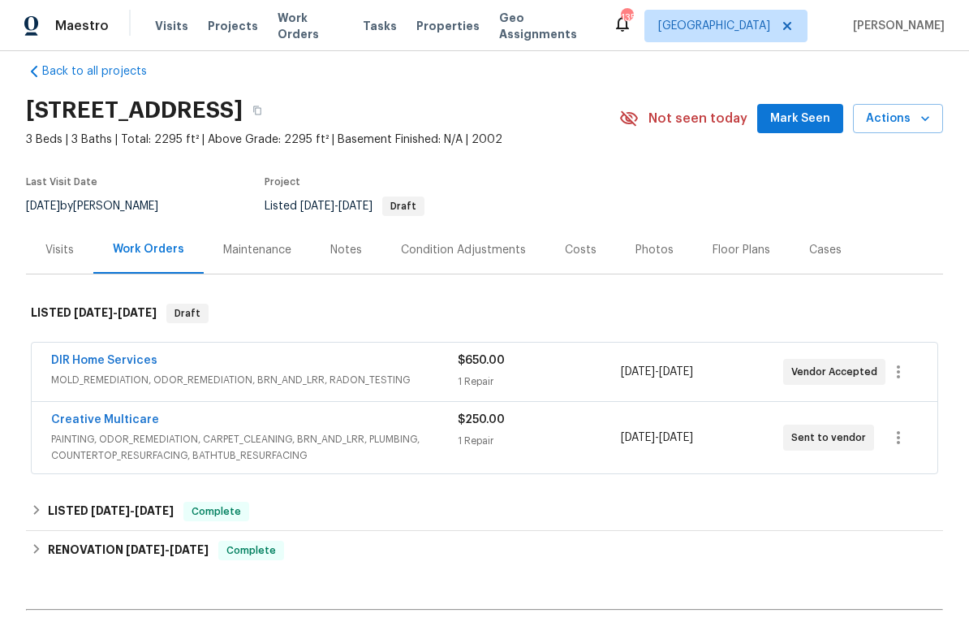
click at [806, 116] on span "Mark Seen" at bounding box center [800, 119] width 60 height 20
